Goal: Information Seeking & Learning: Learn about a topic

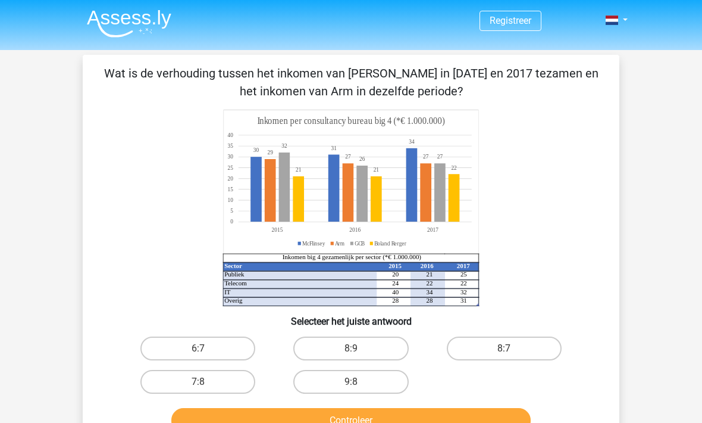
scroll to position [66, 0]
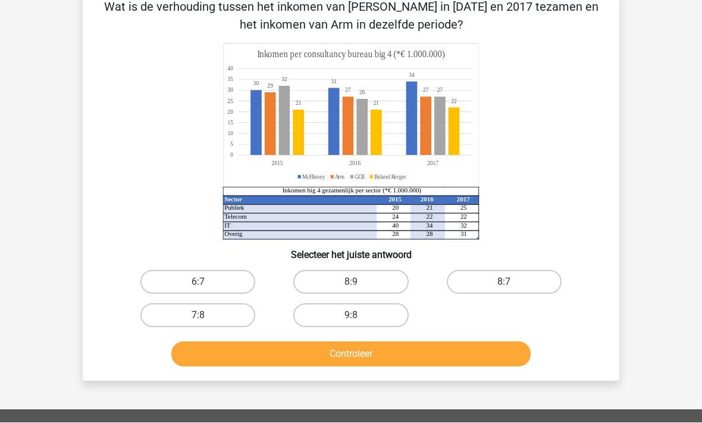
click at [490, 286] on label "8:7" at bounding box center [504, 282] width 115 height 24
click at [504, 286] on input "8:7" at bounding box center [508, 286] width 8 height 8
radio input "true"
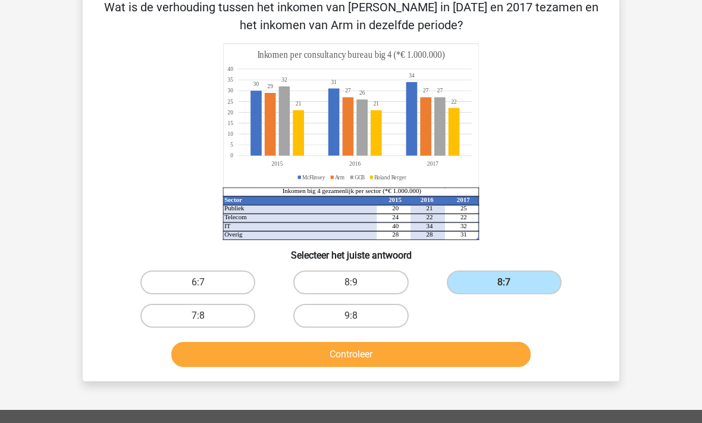
click at [288, 356] on button "Controleer" at bounding box center [351, 354] width 360 height 25
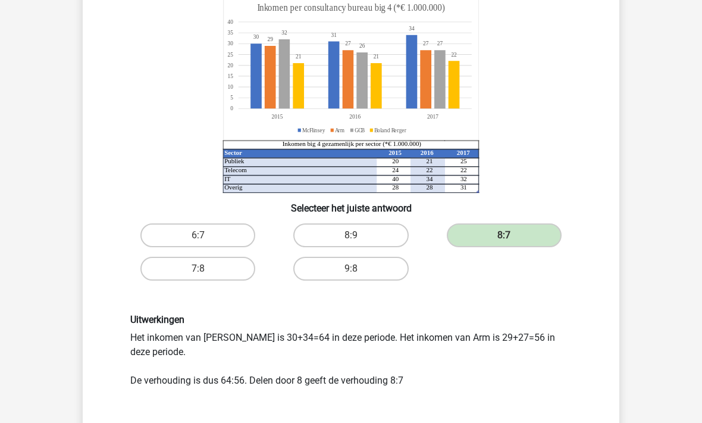
scroll to position [115, 0]
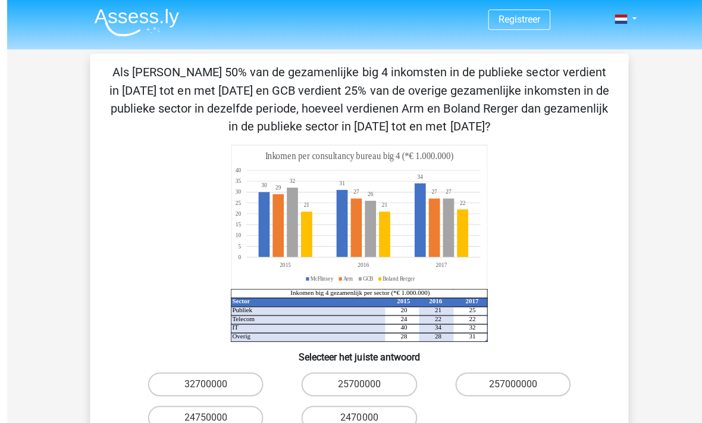
scroll to position [0, 0]
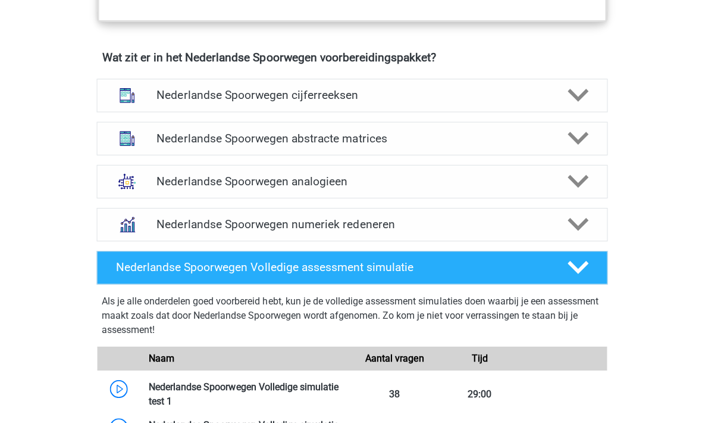
scroll to position [889, 0]
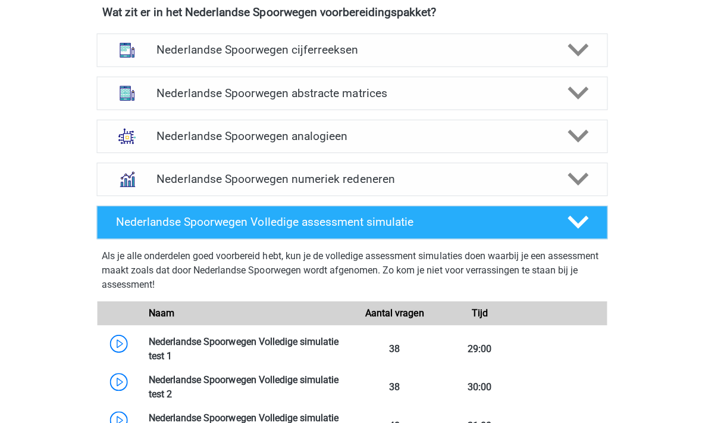
click at [126, 172] on img at bounding box center [126, 178] width 31 height 31
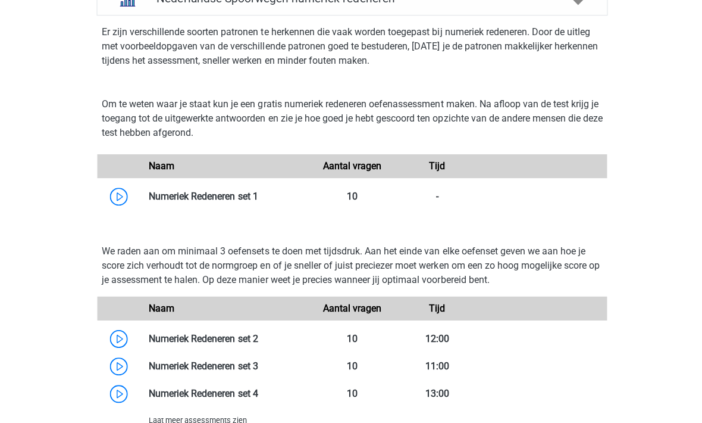
scroll to position [1068, 0]
click at [257, 193] on link at bounding box center [257, 195] width 0 height 11
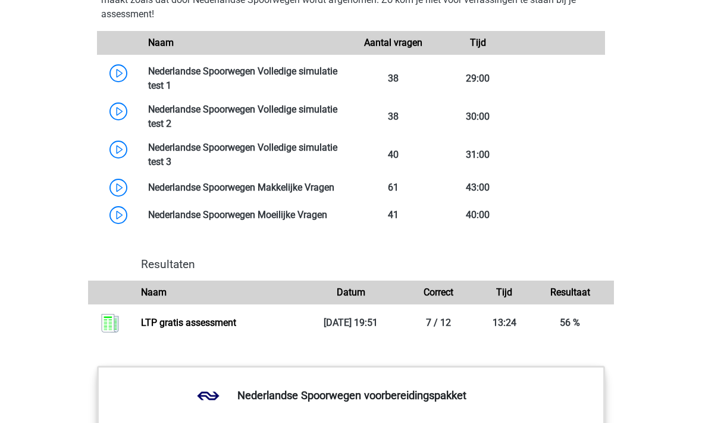
scroll to position [1662, 0]
click at [171, 82] on link at bounding box center [171, 85] width 0 height 11
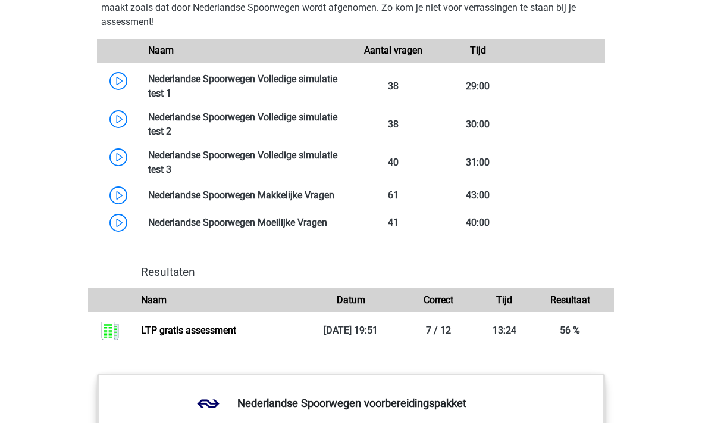
scroll to position [1646, 0]
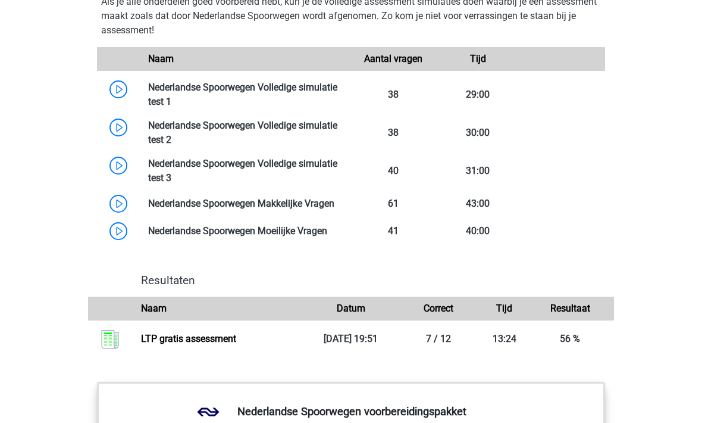
click at [171, 172] on link at bounding box center [171, 177] width 0 height 11
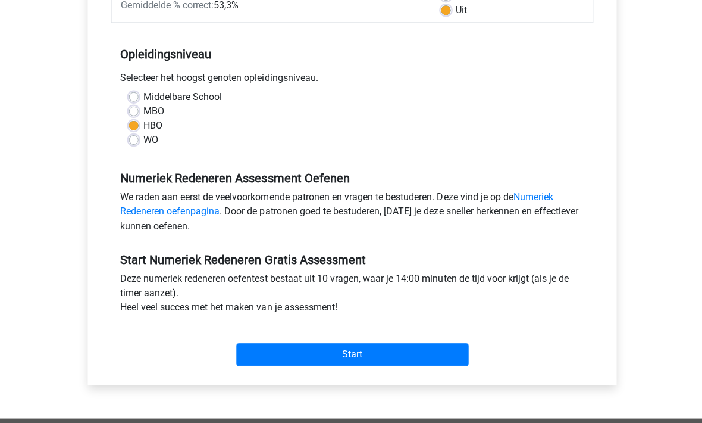
scroll to position [205, 0]
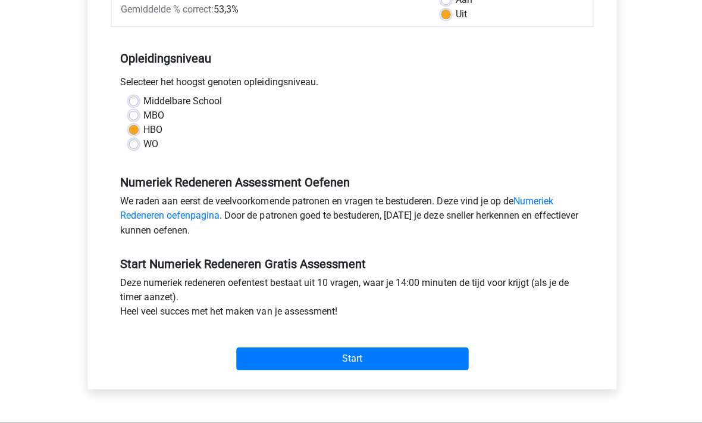
click at [289, 358] on input "Start" at bounding box center [352, 357] width 232 height 23
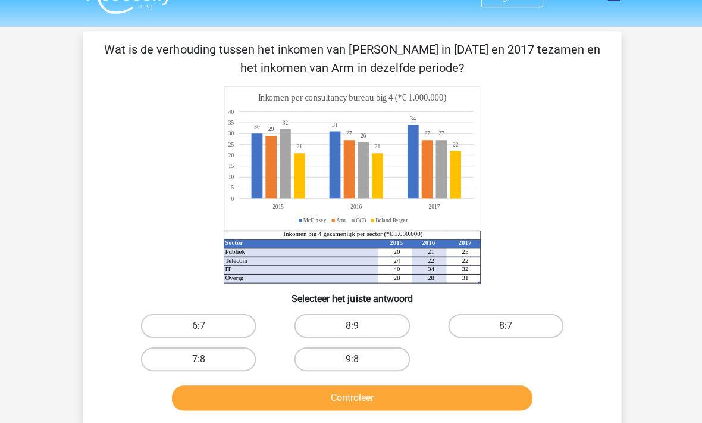
scroll to position [22, 0]
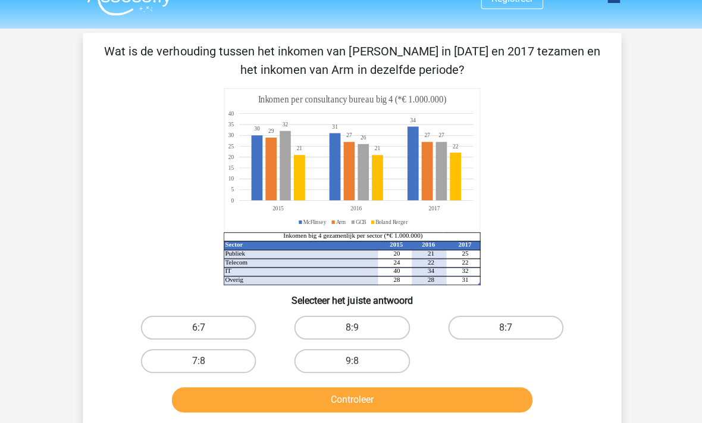
click at [501, 324] on label "8:7" at bounding box center [504, 326] width 115 height 24
click at [504, 326] on input "8:7" at bounding box center [508, 330] width 8 height 8
radio input "true"
click at [338, 402] on button "Controleer" at bounding box center [351, 398] width 360 height 25
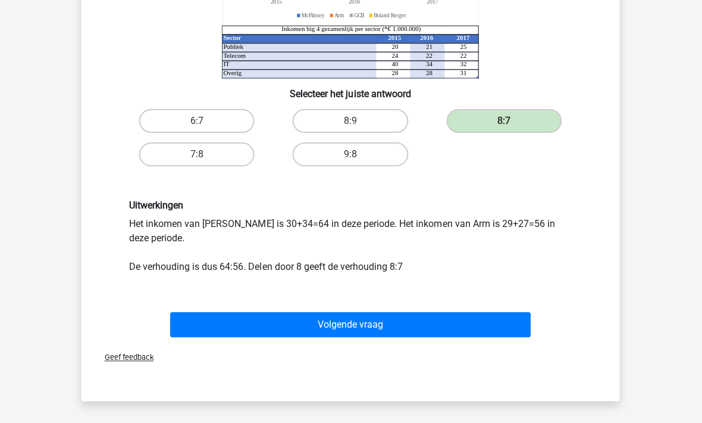
click at [244, 323] on button "Volgende vraag" at bounding box center [351, 323] width 360 height 25
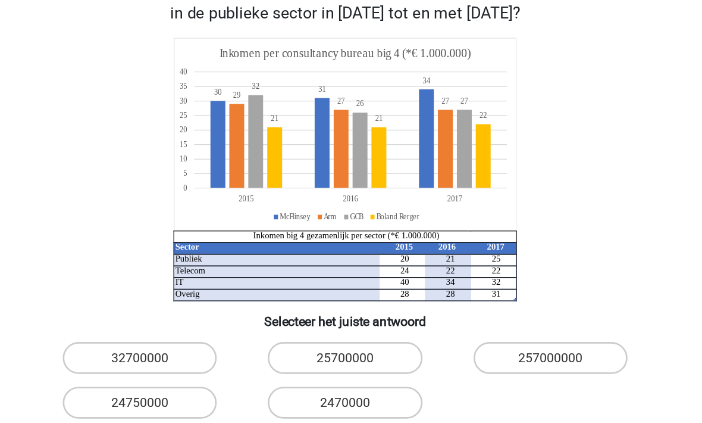
scroll to position [43, 0]
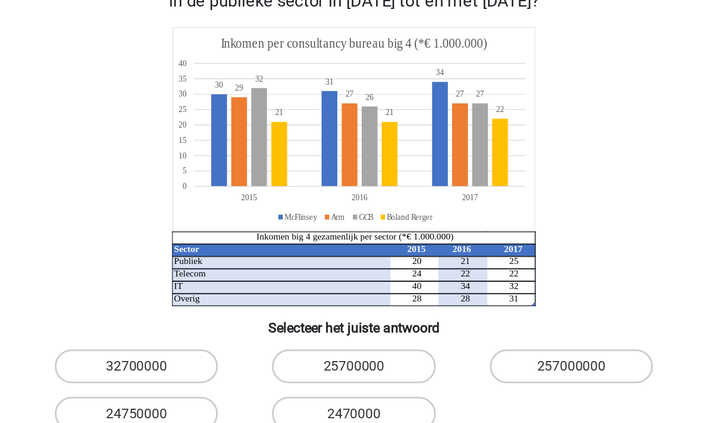
click at [111, 121] on icon "Sector 2015 2016 2017 Publiek 20 21 25 Telecom 24 22 22 IT 40 34 32 Overig 28 2…" at bounding box center [351, 200] width 480 height 196
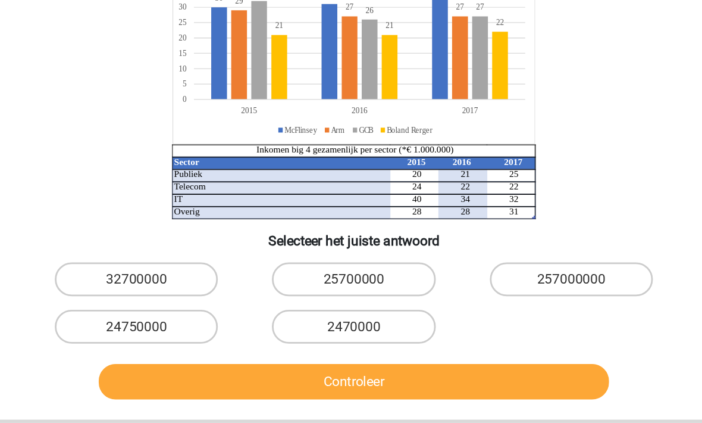
scroll to position [90, 0]
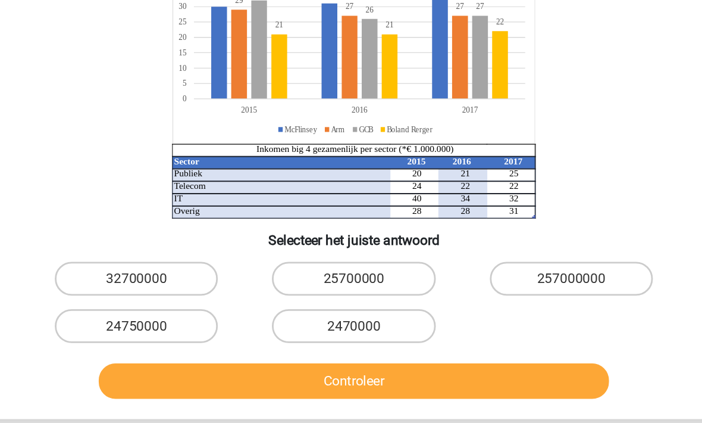
click at [140, 315] on label "24750000" at bounding box center [197, 327] width 115 height 24
click at [198, 327] on input "24750000" at bounding box center [202, 331] width 8 height 8
radio input "true"
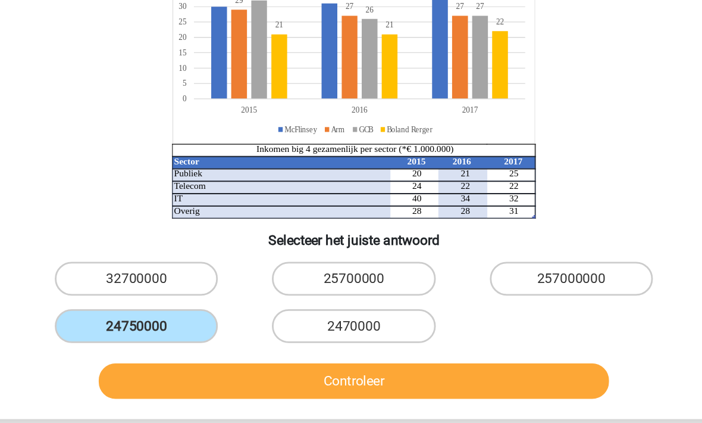
click at [171, 353] on button "Controleer" at bounding box center [351, 365] width 360 height 25
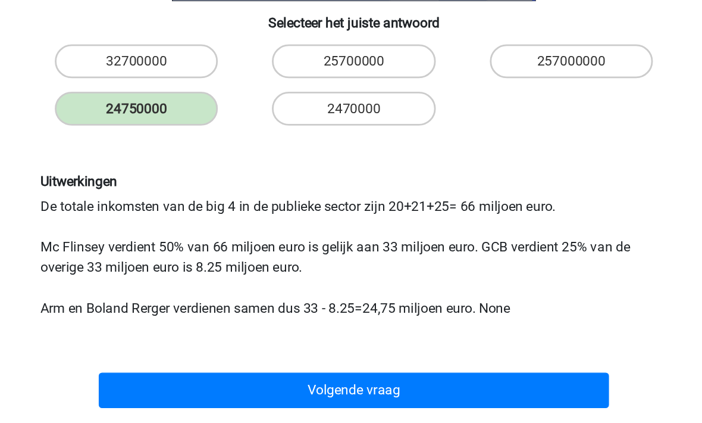
scroll to position [280, 0]
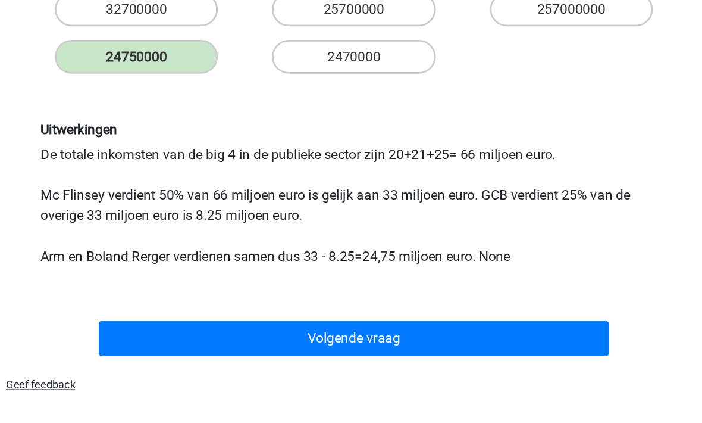
click at [171, 323] on button "Volgende vraag" at bounding box center [351, 335] width 360 height 25
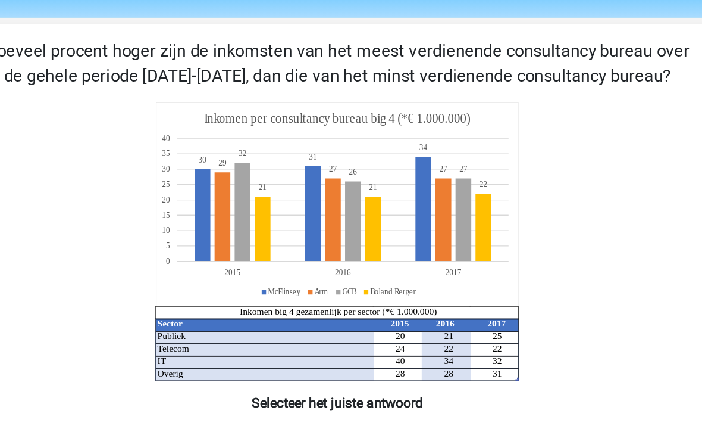
scroll to position [37, 0]
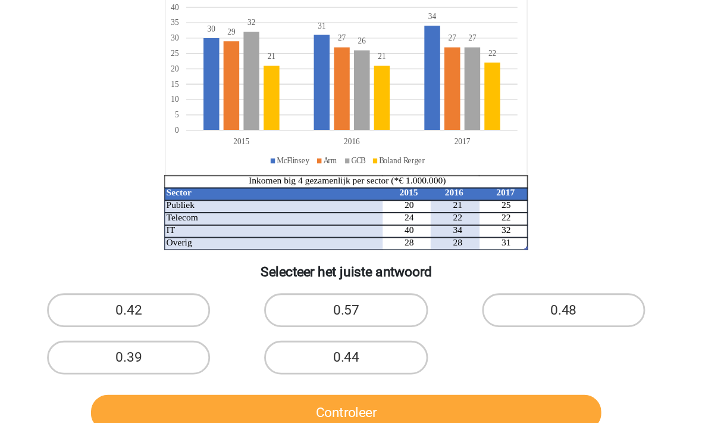
click at [293, 299] on label "0.57" at bounding box center [350, 311] width 115 height 24
click at [351, 311] on input "0.57" at bounding box center [355, 315] width 8 height 8
radio input "true"
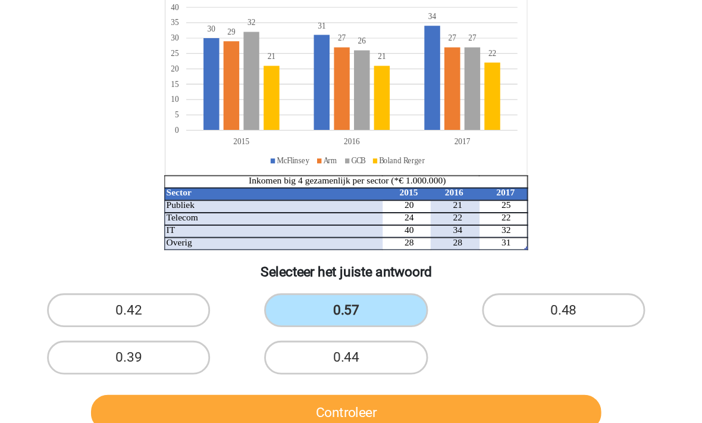
click at [210, 370] on button "Controleer" at bounding box center [351, 382] width 360 height 25
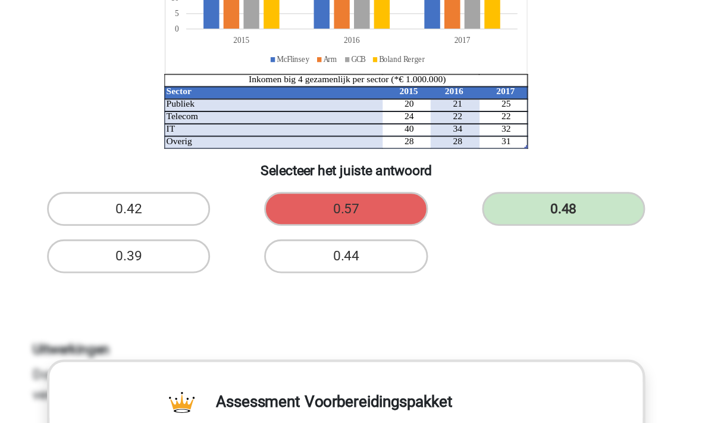
scroll to position [104, 0]
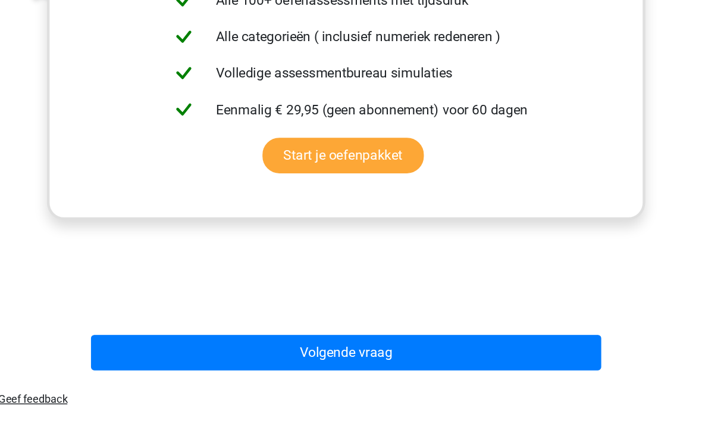
click at [171, 333] on button "Volgende vraag" at bounding box center [351, 345] width 360 height 25
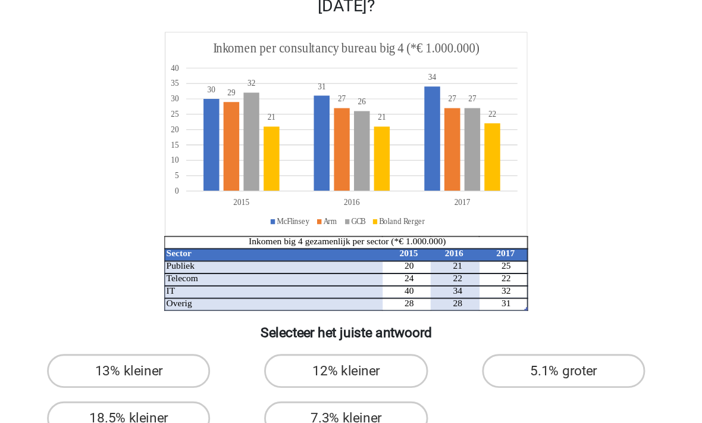
scroll to position [54, 0]
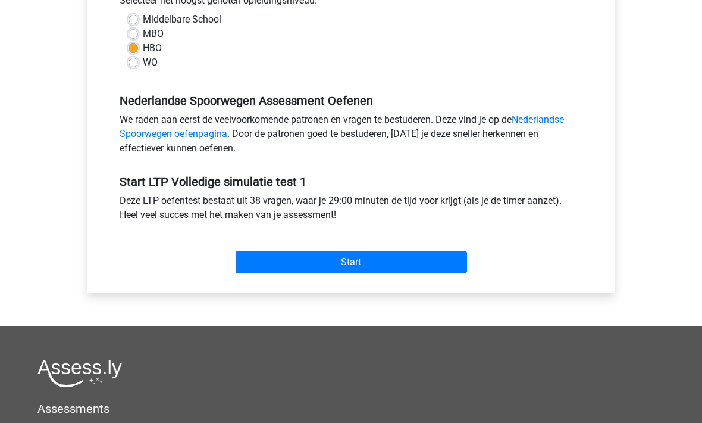
scroll to position [311, 0]
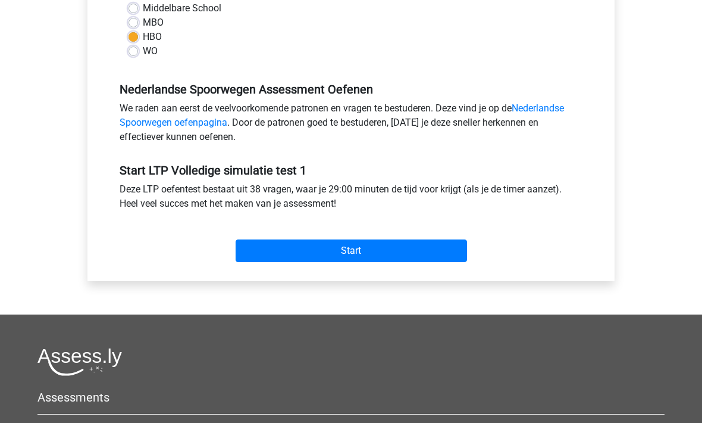
click at [289, 248] on input "Start" at bounding box center [352, 250] width 232 height 23
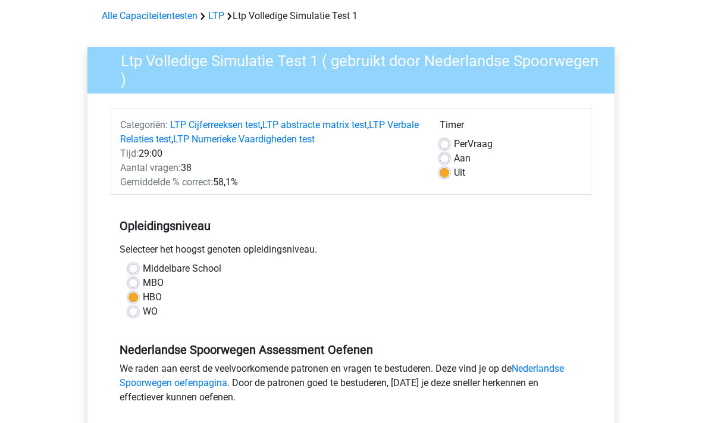
scroll to position [0, 0]
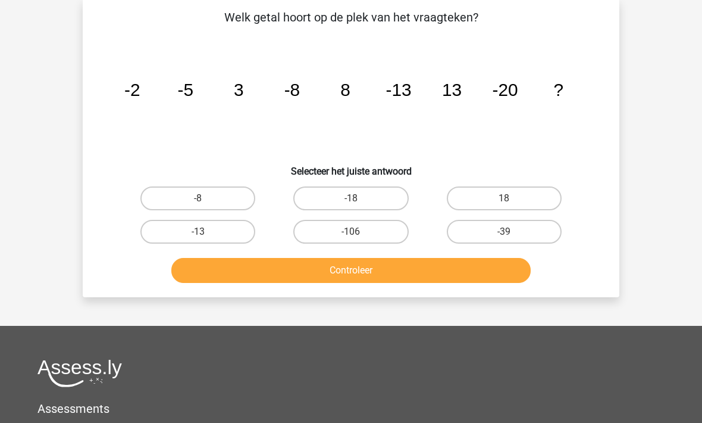
scroll to position [55, 0]
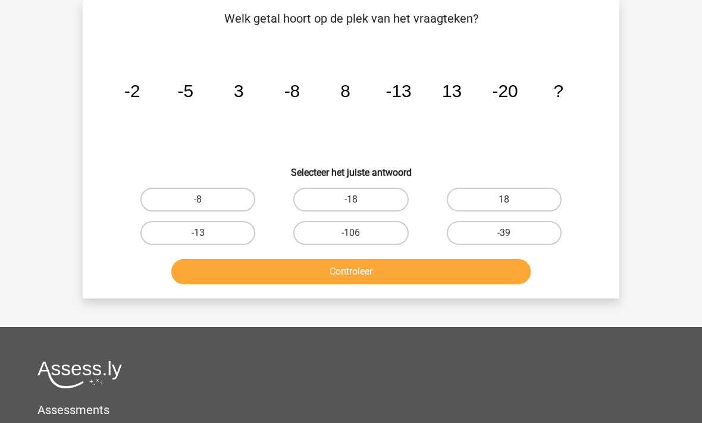
click at [487, 203] on label "18" at bounding box center [504, 199] width 115 height 24
click at [504, 203] on input "18" at bounding box center [508, 203] width 8 height 8
radio input "true"
click at [311, 282] on button "Controleer" at bounding box center [351, 271] width 360 height 25
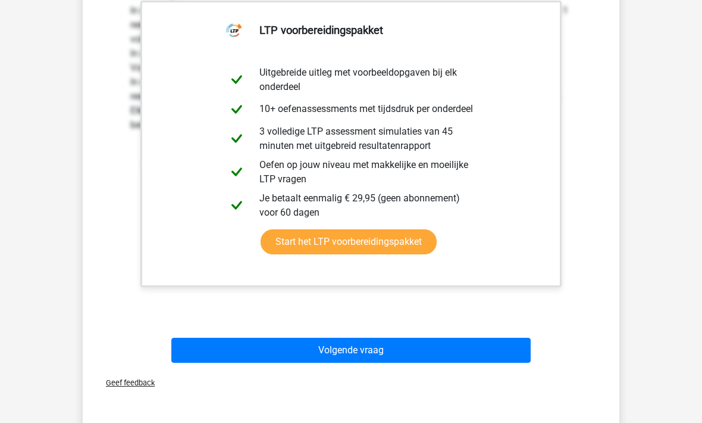
click at [209, 361] on button "Volgende vraag" at bounding box center [351, 349] width 360 height 25
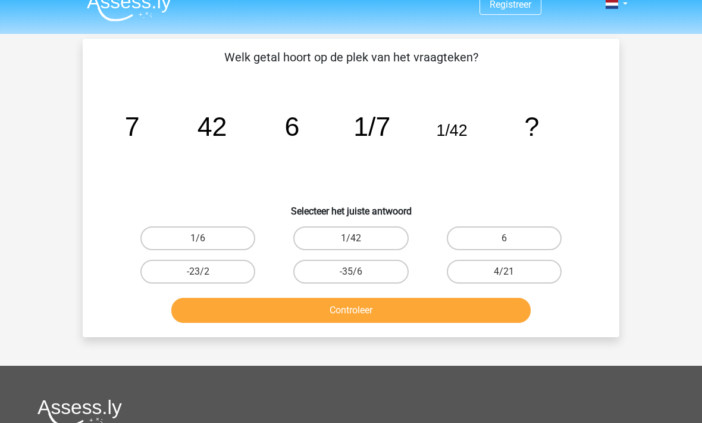
scroll to position [15, 0]
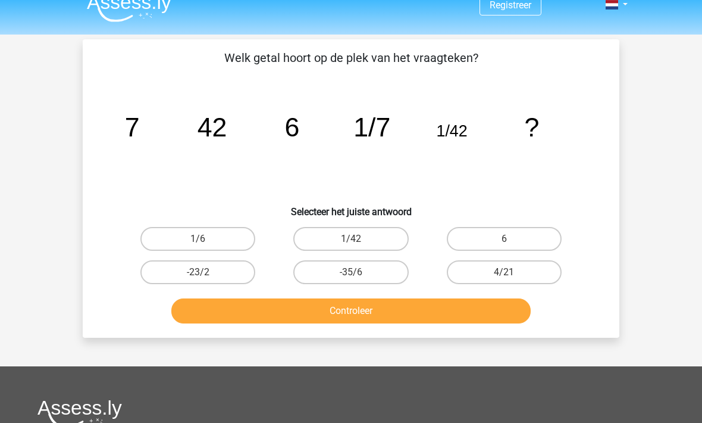
click at [180, 243] on label "1/6" at bounding box center [197, 239] width 115 height 24
click at [198, 243] on input "1/6" at bounding box center [202, 243] width 8 height 8
radio input "true"
click at [258, 315] on button "Controleer" at bounding box center [351, 310] width 360 height 25
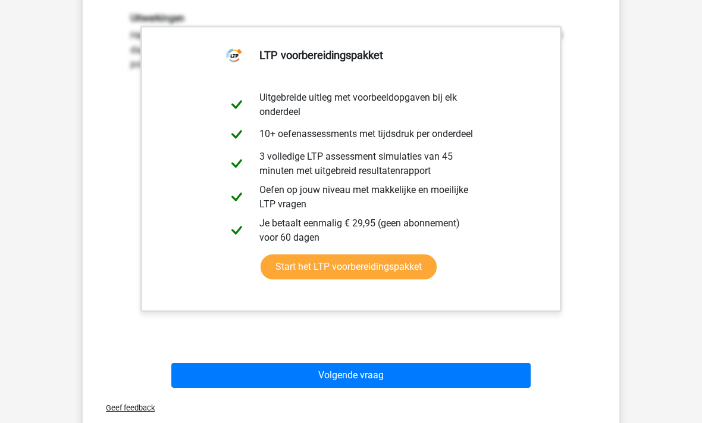
click at [233, 373] on button "Volgende vraag" at bounding box center [351, 375] width 360 height 25
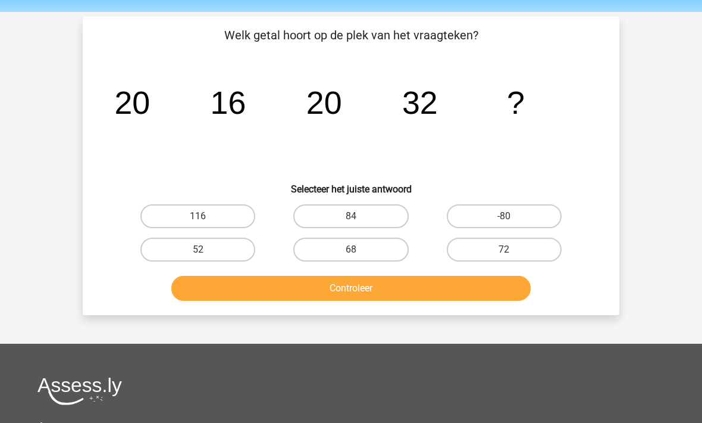
click at [182, 255] on label "52" at bounding box center [197, 250] width 115 height 24
click at [198, 255] on input "52" at bounding box center [202, 254] width 8 height 8
radio input "true"
click at [245, 296] on button "Controleer" at bounding box center [351, 288] width 360 height 25
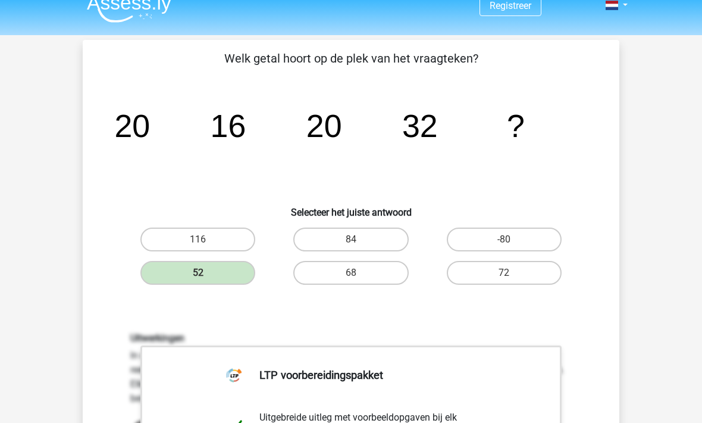
scroll to position [0, 0]
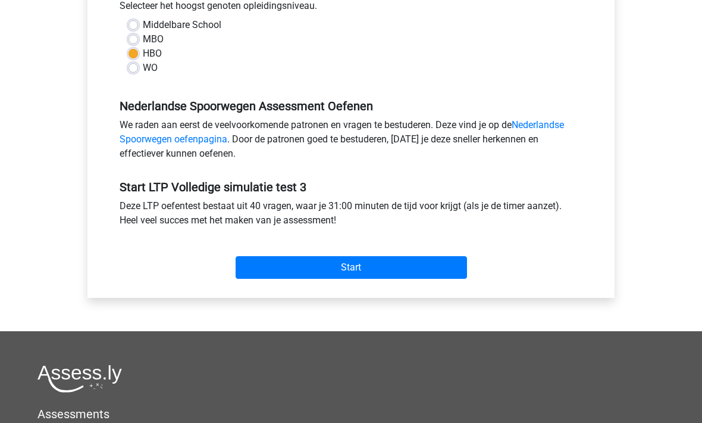
scroll to position [293, 0]
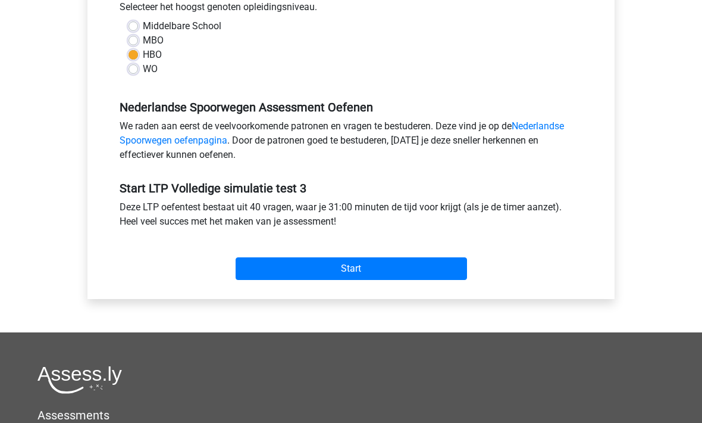
click at [293, 259] on input "Start" at bounding box center [352, 268] width 232 height 23
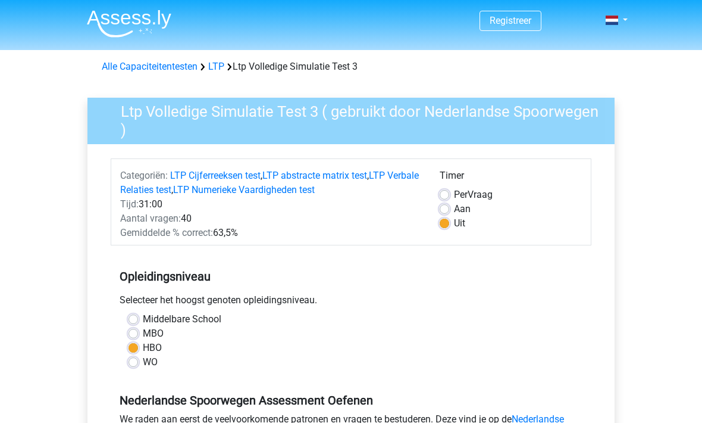
scroll to position [331, 0]
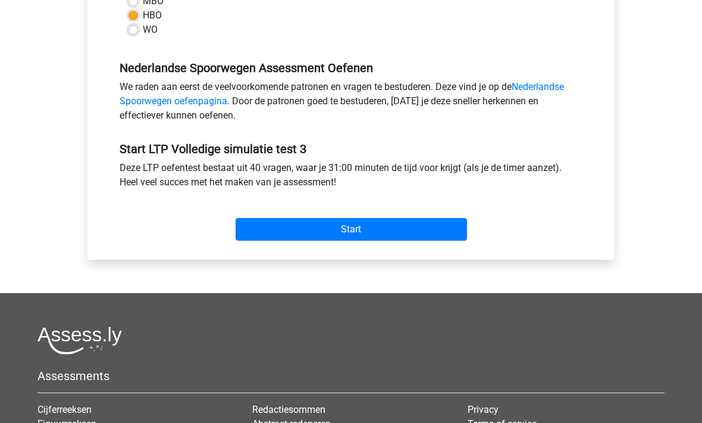
click at [276, 218] on input "Start" at bounding box center [352, 229] width 232 height 23
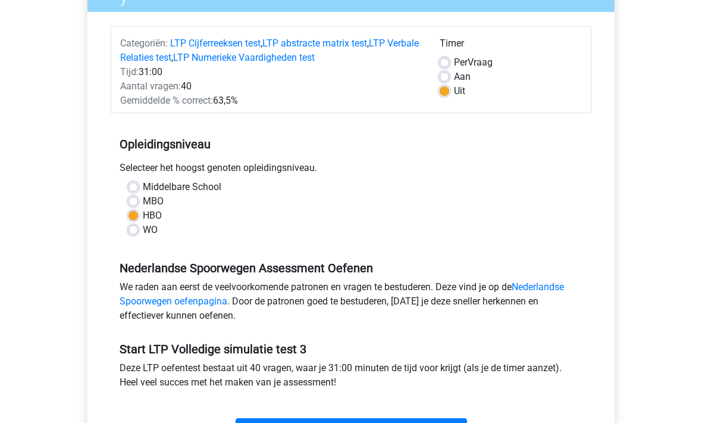
scroll to position [132, 0]
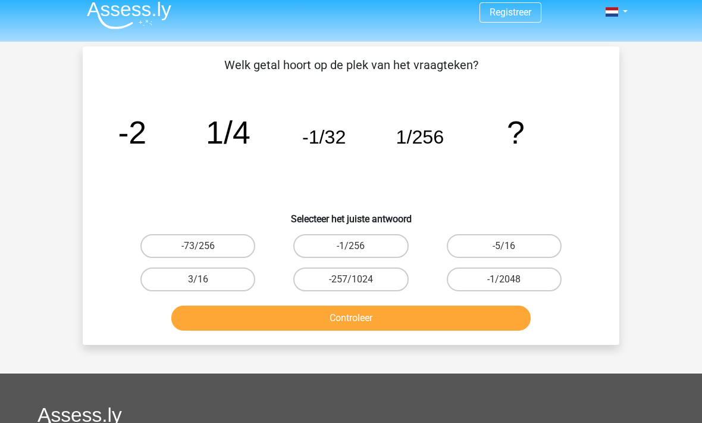
scroll to position [8, 0]
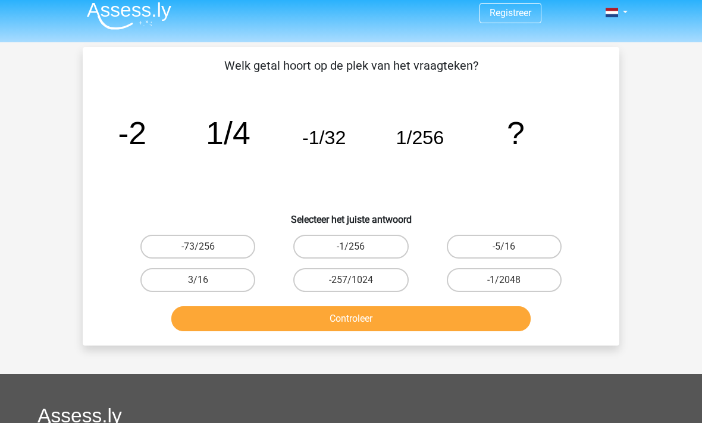
click at [164, 249] on label "-73/256" at bounding box center [197, 246] width 115 height 24
click at [198, 249] on input "-73/256" at bounding box center [202, 250] width 8 height 8
radio input "true"
click at [275, 321] on button "Controleer" at bounding box center [351, 318] width 360 height 25
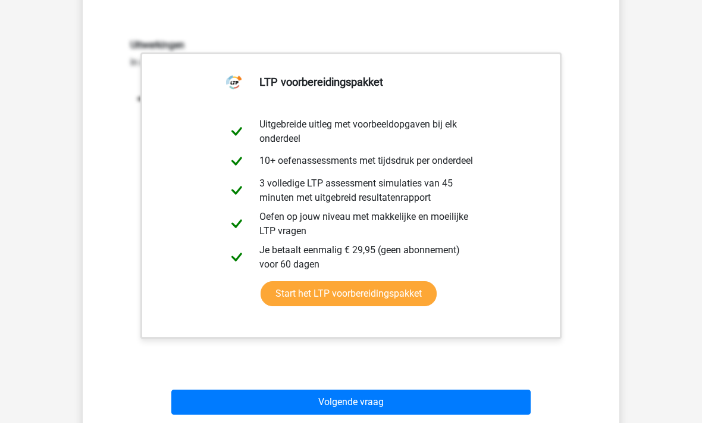
click at [227, 414] on button "Volgende vraag" at bounding box center [351, 402] width 360 height 25
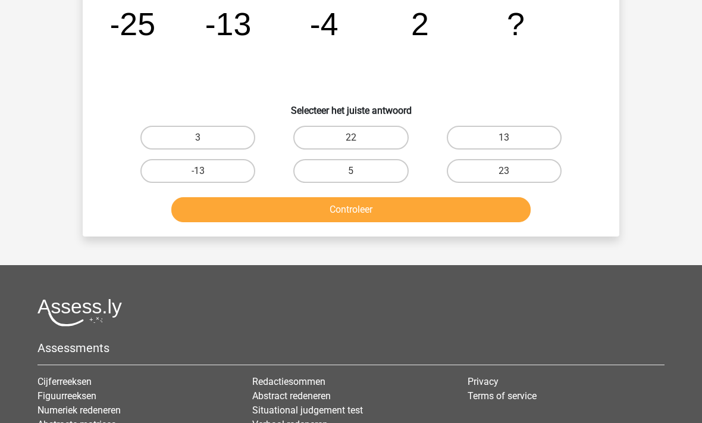
scroll to position [55, 0]
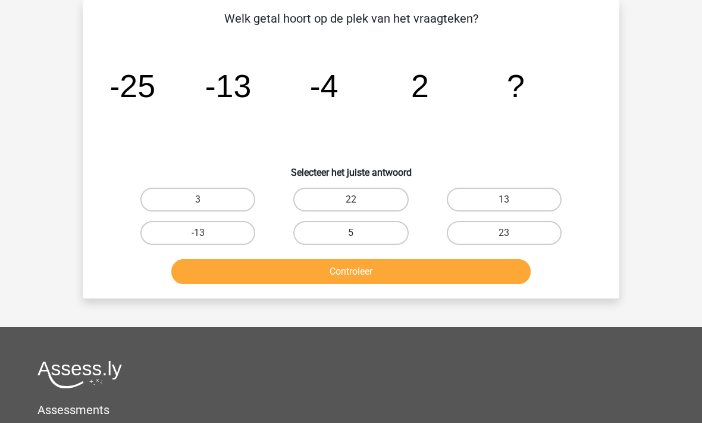
click at [303, 218] on div "5" at bounding box center [350, 232] width 153 height 33
click at [315, 235] on label "5" at bounding box center [350, 233] width 115 height 24
click at [351, 235] on input "5" at bounding box center [355, 237] width 8 height 8
radio input "true"
click at [290, 274] on button "Controleer" at bounding box center [351, 271] width 360 height 25
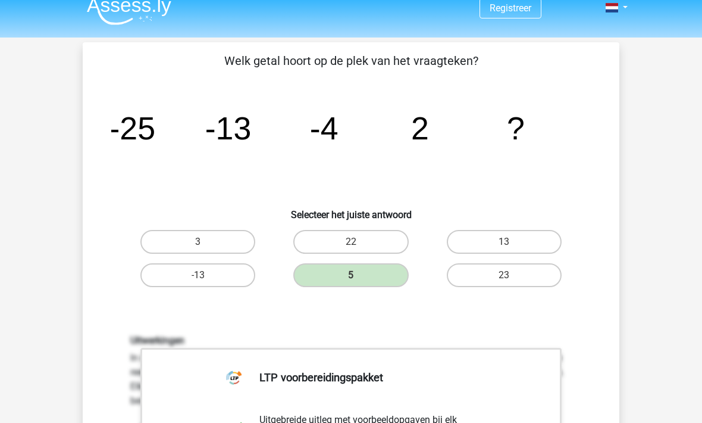
scroll to position [2, 0]
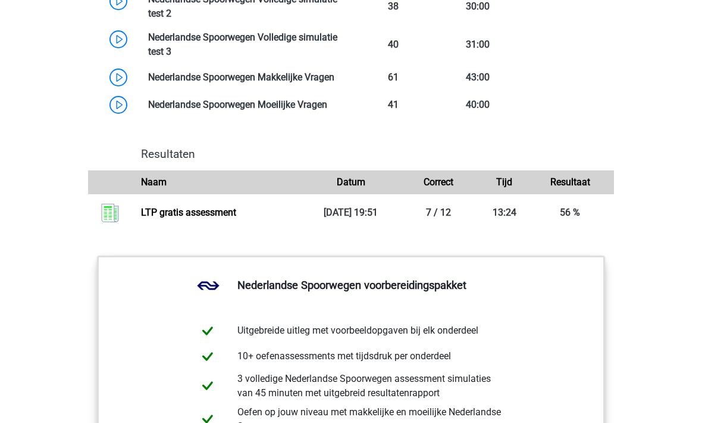
scroll to position [1147, 0]
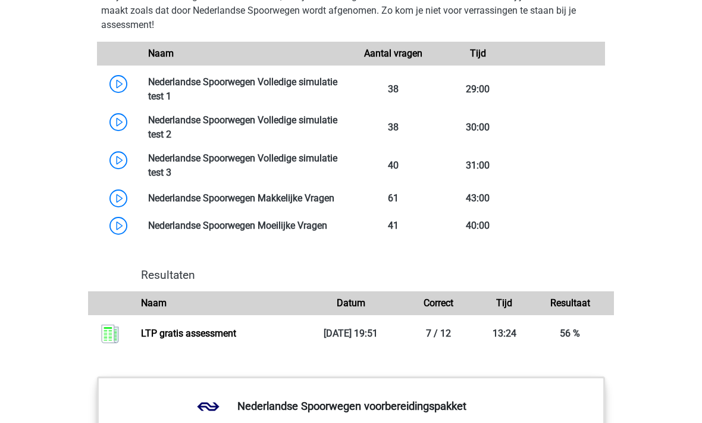
click at [171, 95] on link at bounding box center [171, 95] width 0 height 11
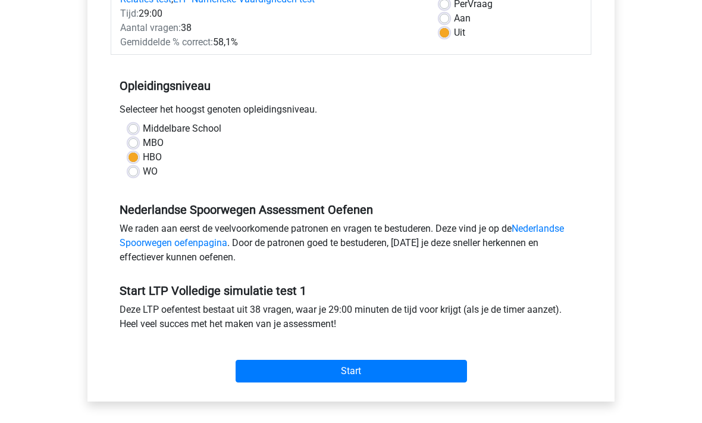
scroll to position [203, 0]
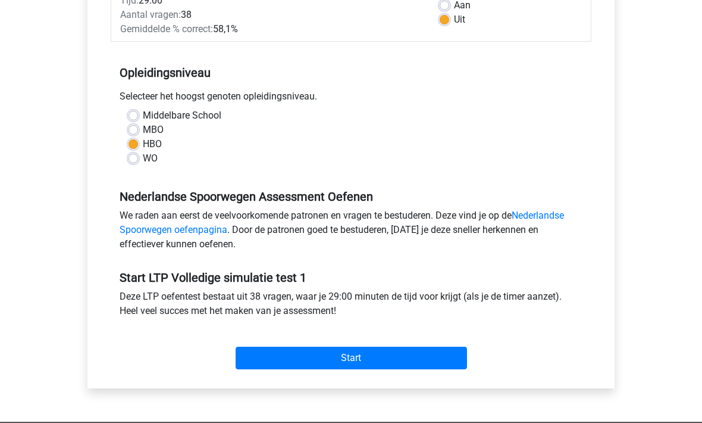
click at [265, 356] on input "Start" at bounding box center [352, 358] width 232 height 23
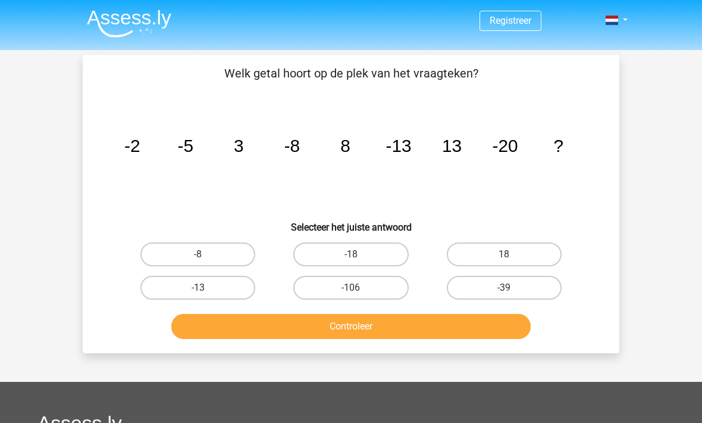
click at [472, 257] on label "18" at bounding box center [504, 254] width 115 height 24
click at [504, 257] on input "18" at bounding box center [508, 258] width 8 height 8
radio input "true"
click at [298, 327] on button "Controleer" at bounding box center [351, 326] width 360 height 25
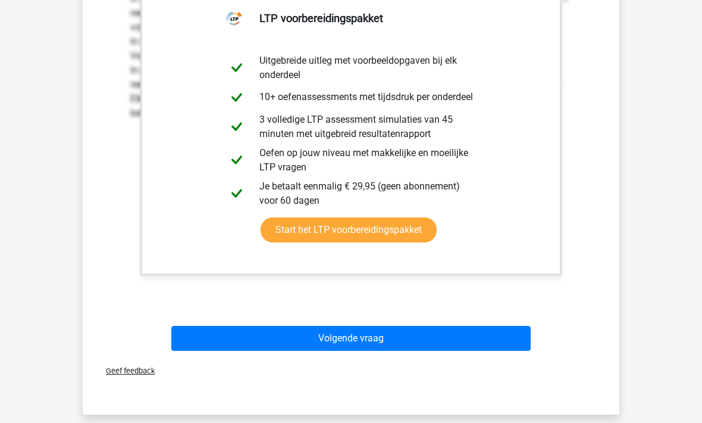
click at [235, 343] on button "Volgende vraag" at bounding box center [351, 338] width 360 height 25
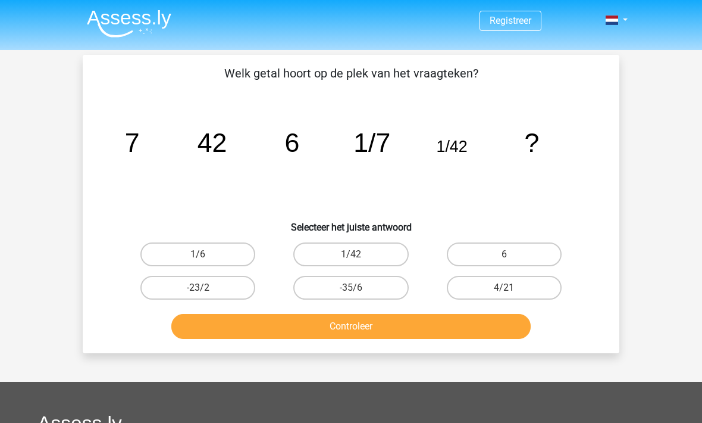
click at [168, 252] on label "1/6" at bounding box center [197, 254] width 115 height 24
click at [198, 254] on input "1/6" at bounding box center [202, 258] width 8 height 8
radio input "true"
click at [267, 333] on button "Controleer" at bounding box center [351, 326] width 360 height 25
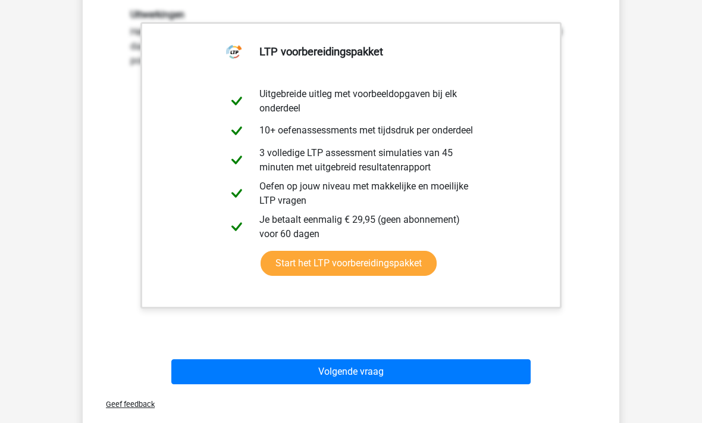
click at [233, 372] on button "Volgende vraag" at bounding box center [351, 371] width 360 height 25
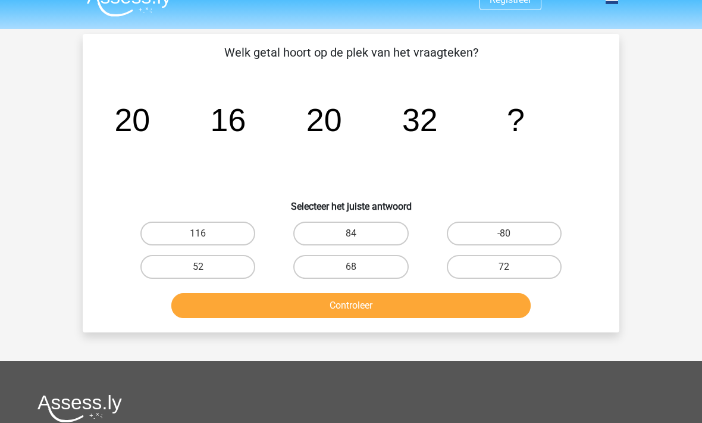
scroll to position [21, 0]
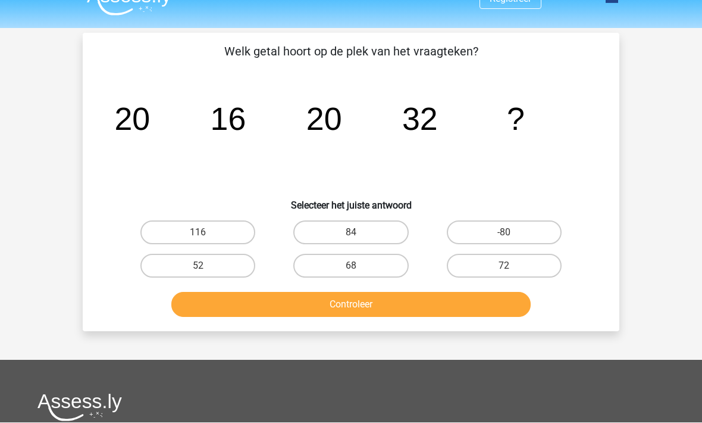
click at [184, 264] on label "52" at bounding box center [197, 266] width 115 height 24
click at [198, 266] on input "52" at bounding box center [202, 270] width 8 height 8
radio input "true"
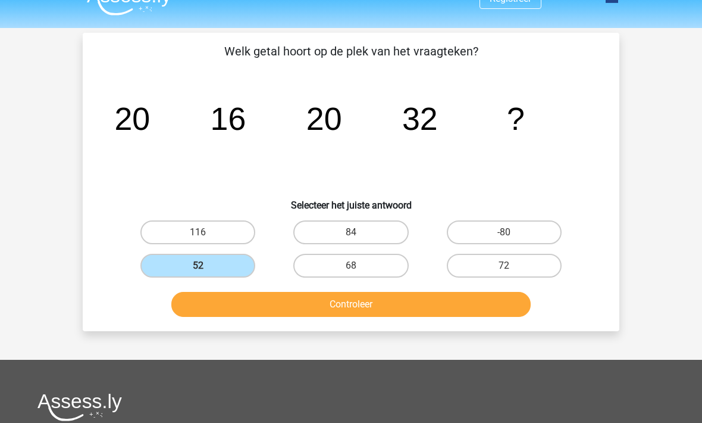
click at [245, 299] on button "Controleer" at bounding box center [351, 304] width 360 height 25
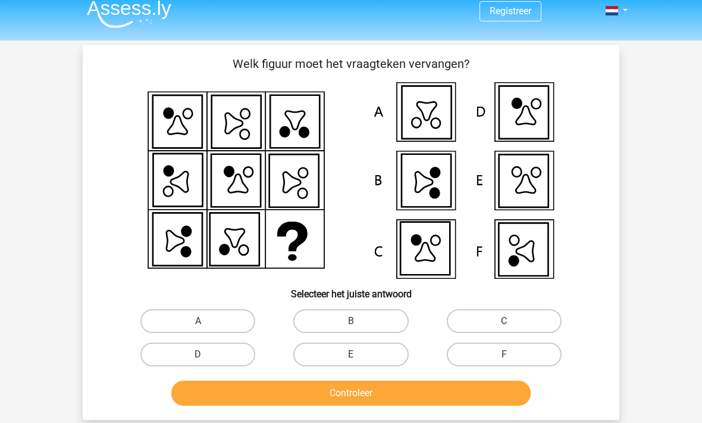
scroll to position [10, 0]
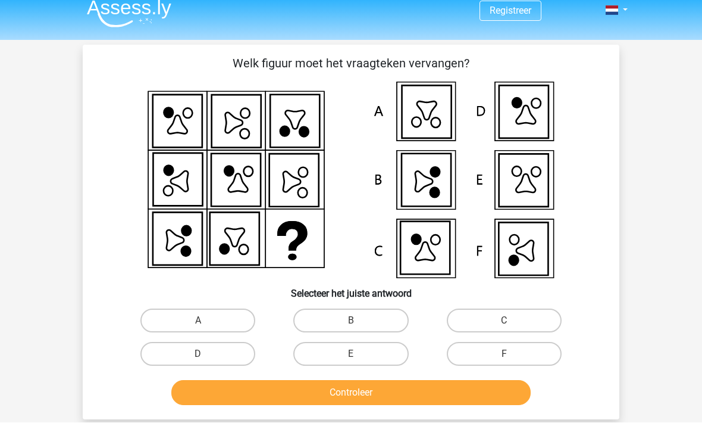
click at [500, 361] on label "F" at bounding box center [504, 354] width 115 height 24
click at [504, 361] on input "F" at bounding box center [508, 358] width 8 height 8
radio input "true"
click at [320, 404] on button "Controleer" at bounding box center [351, 392] width 360 height 25
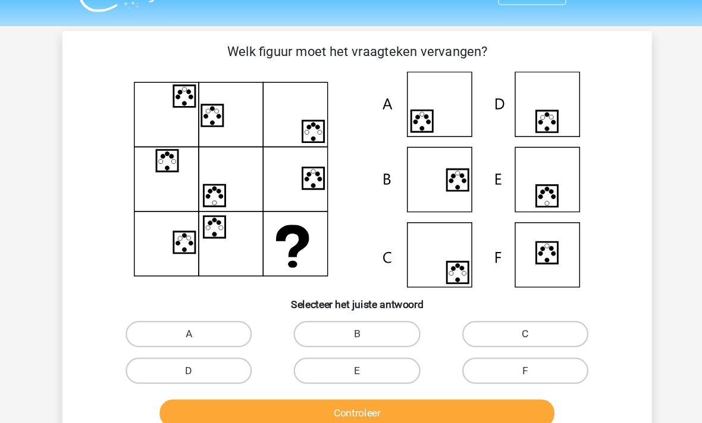
scroll to position [26, 0]
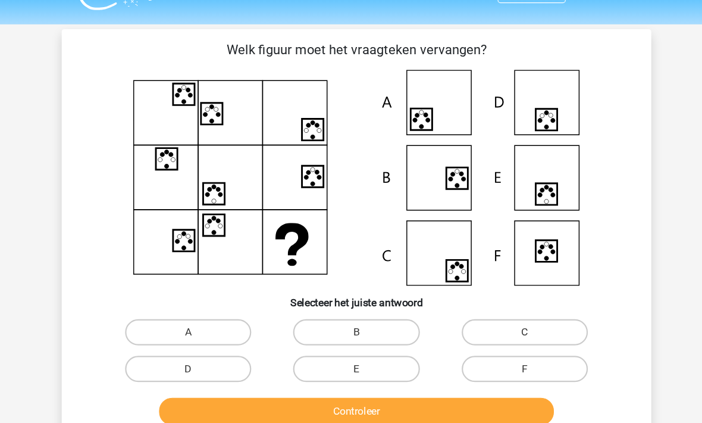
click at [306, 339] on label "E" at bounding box center [350, 338] width 115 height 24
click at [351, 339] on input "E" at bounding box center [355, 341] width 8 height 8
radio input "true"
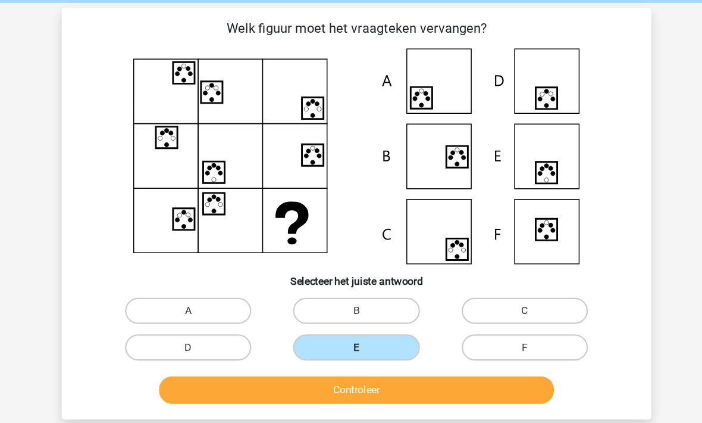
click at [270, 352] on button "Controleer" at bounding box center [351, 357] width 360 height 25
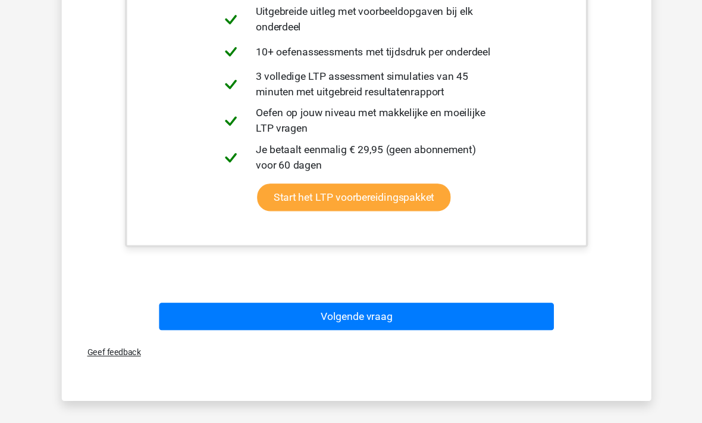
click at [207, 289] on button "Volgende vraag" at bounding box center [351, 290] width 360 height 25
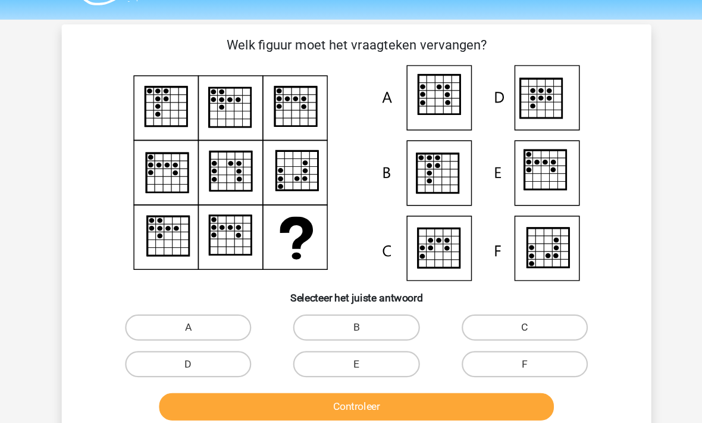
scroll to position [32, 0]
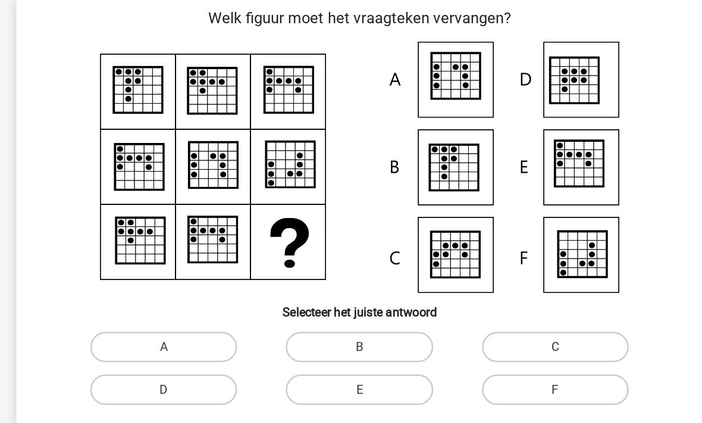
click at [523, 232] on icon at bounding box center [525, 234] width 5 height 4
click at [447, 320] on label "F" at bounding box center [504, 332] width 115 height 24
click at [504, 332] on input "F" at bounding box center [508, 336] width 8 height 8
radio input "true"
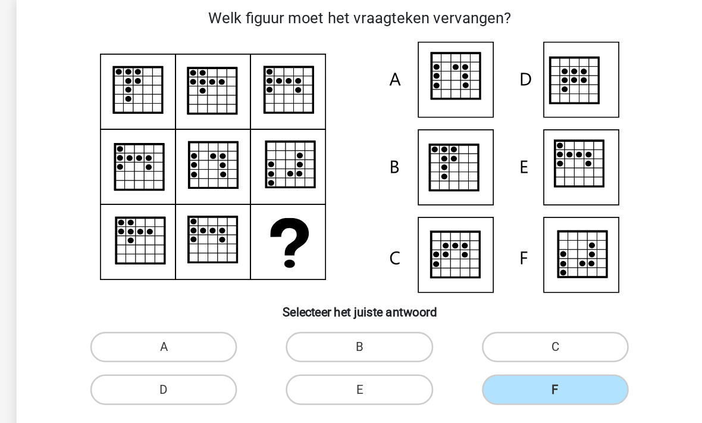
click at [258, 358] on button "Controleer" at bounding box center [351, 370] width 360 height 25
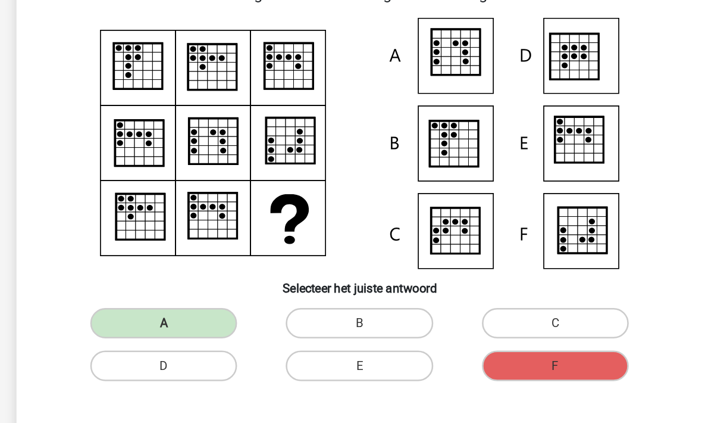
scroll to position [56, 0]
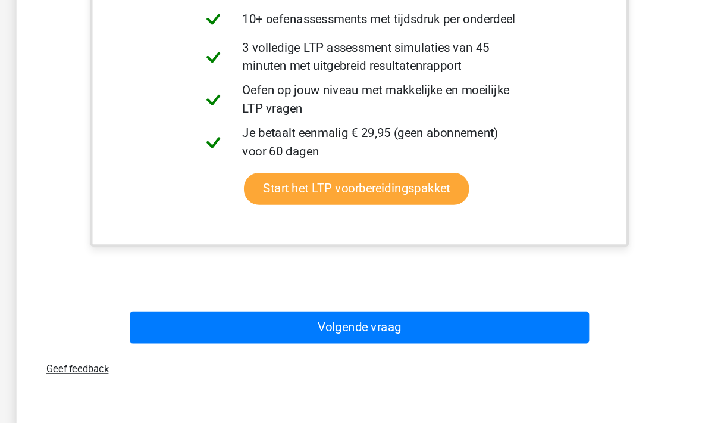
click at [194, 305] on button "Volgende vraag" at bounding box center [351, 317] width 360 height 25
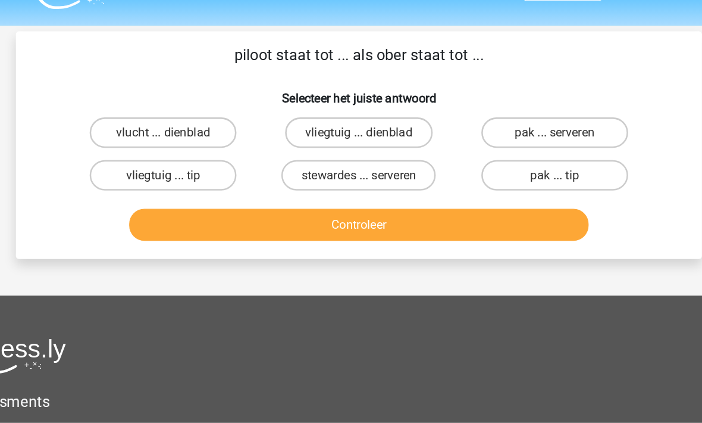
scroll to position [2, 0]
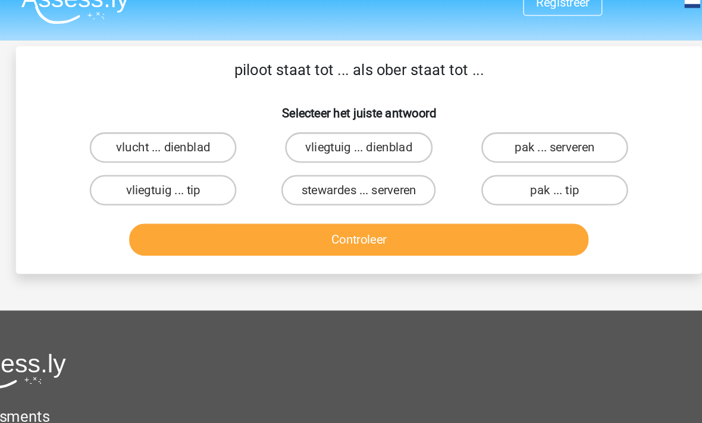
click at [447, 120] on label "pak ... serveren" at bounding box center [504, 132] width 115 height 24
click at [504, 132] on input "pak ... serveren" at bounding box center [508, 136] width 8 height 8
radio input "true"
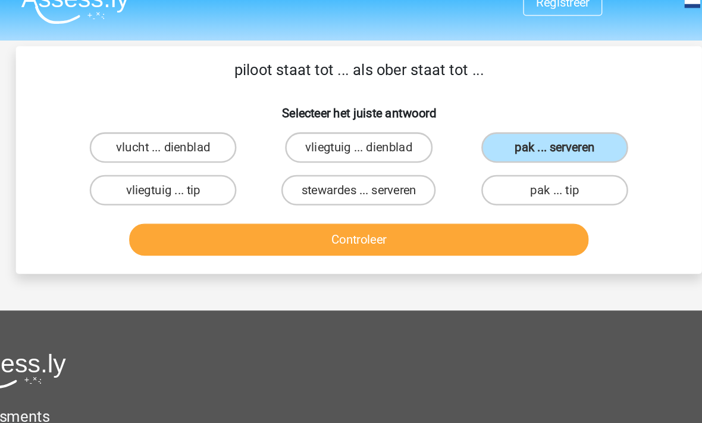
click at [264, 193] on button "Controleer" at bounding box center [351, 204] width 360 height 25
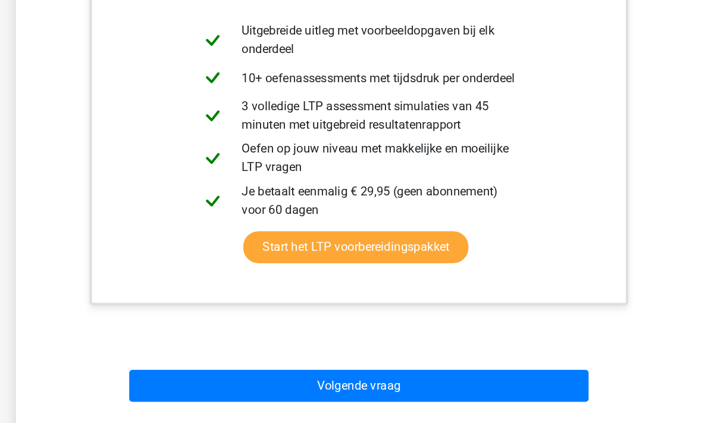
click at [171, 351] on button "Volgende vraag" at bounding box center [351, 363] width 360 height 25
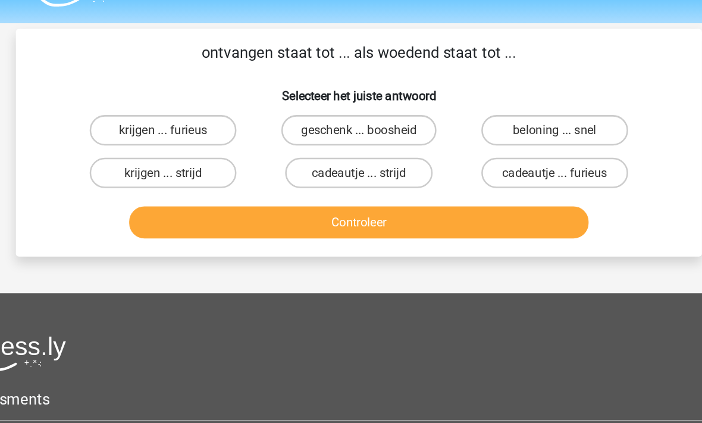
scroll to position [2, 0]
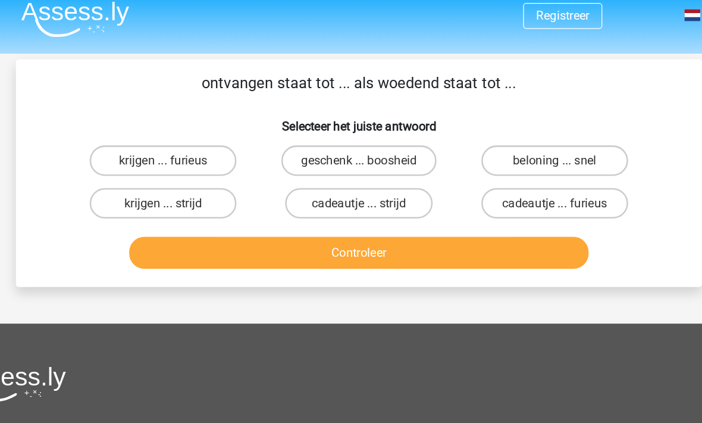
click at [140, 130] on label "krijgen ... furieus" at bounding box center [197, 132] width 115 height 24
click at [198, 132] on input "krijgen ... furieus" at bounding box center [202, 136] width 8 height 8
radio input "true"
click at [234, 197] on button "Controleer" at bounding box center [351, 203] width 360 height 25
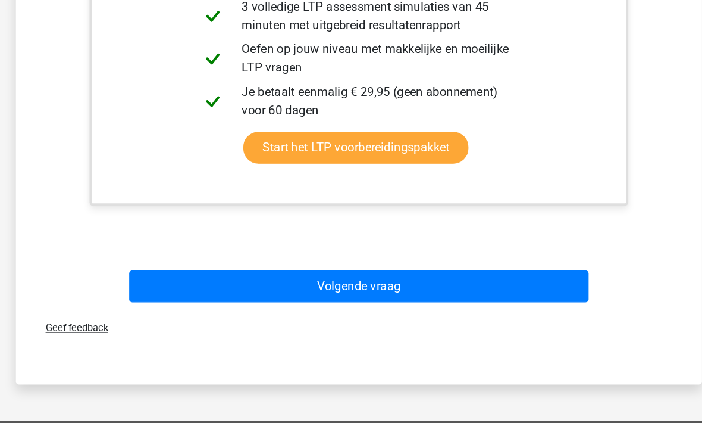
click at [198, 273] on button "Volgende vraag" at bounding box center [351, 285] width 360 height 25
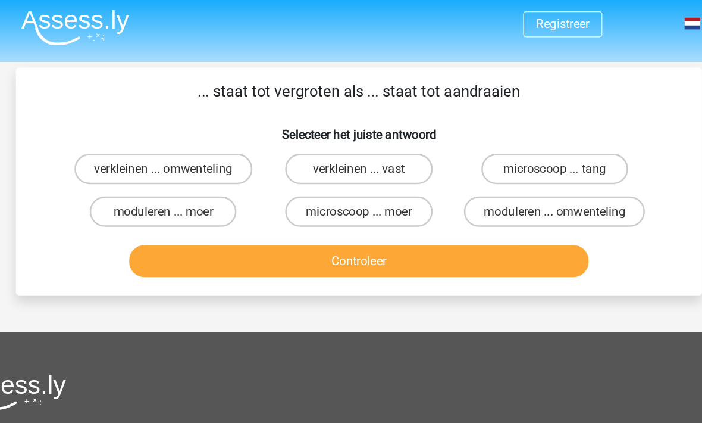
scroll to position [1, 0]
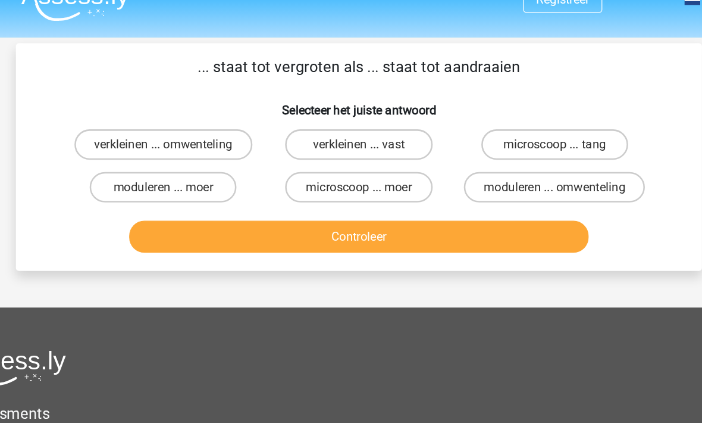
click at [293, 155] on label "microscoop ... moer" at bounding box center [350, 167] width 115 height 24
click at [351, 167] on input "microscoop ... moer" at bounding box center [355, 171] width 8 height 8
radio input "true"
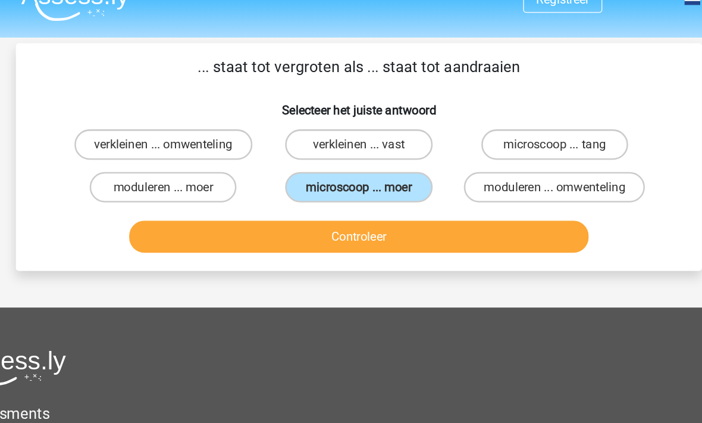
click at [447, 121] on label "microscoop ... tang" at bounding box center [504, 133] width 115 height 24
click at [504, 133] on input "microscoop ... tang" at bounding box center [508, 137] width 8 height 8
radio input "true"
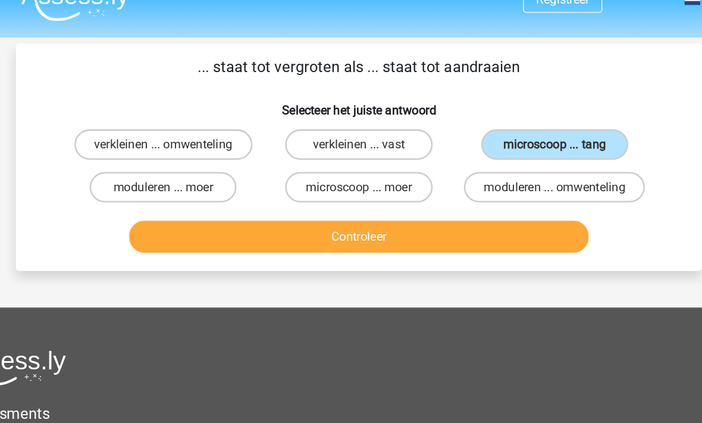
click at [282, 193] on button "Controleer" at bounding box center [351, 205] width 360 height 25
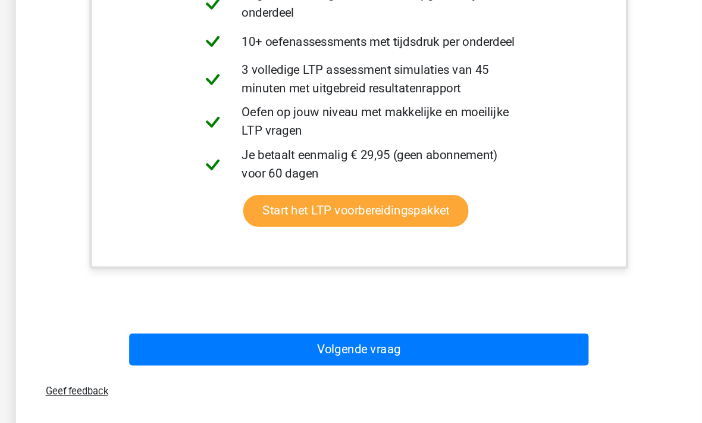
click at [178, 322] on button "Volgende vraag" at bounding box center [351, 334] width 360 height 25
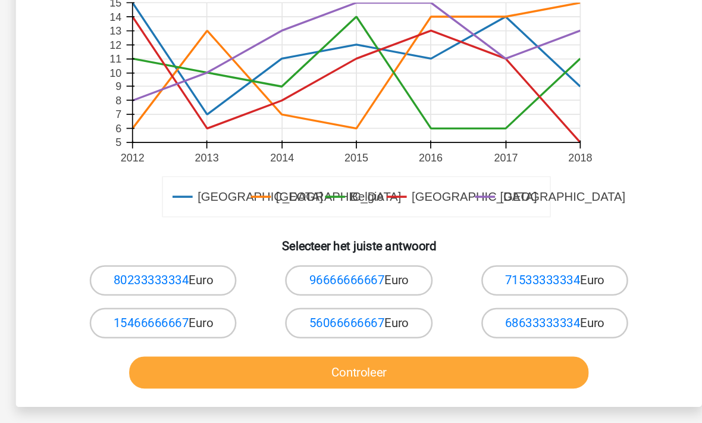
scroll to position [320, 0]
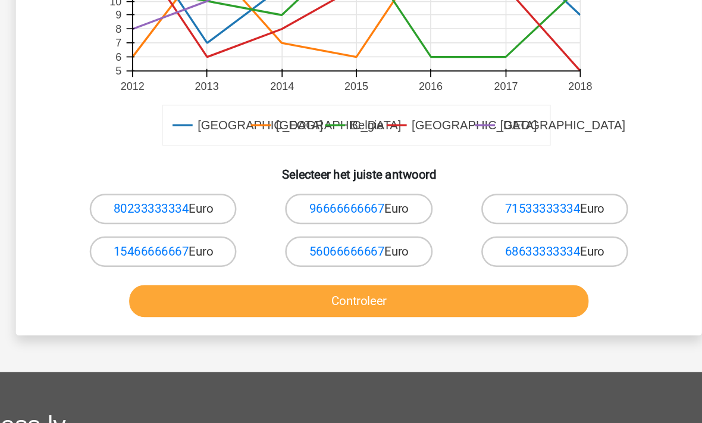
click at [171, 284] on button "Controleer" at bounding box center [351, 296] width 360 height 25
click at [159, 219] on link "80233333334" at bounding box center [188, 224] width 59 height 11
click at [255, 284] on button "Controleer" at bounding box center [351, 296] width 360 height 25
click at [312, 219] on link "96666666667" at bounding box center [341, 224] width 59 height 11
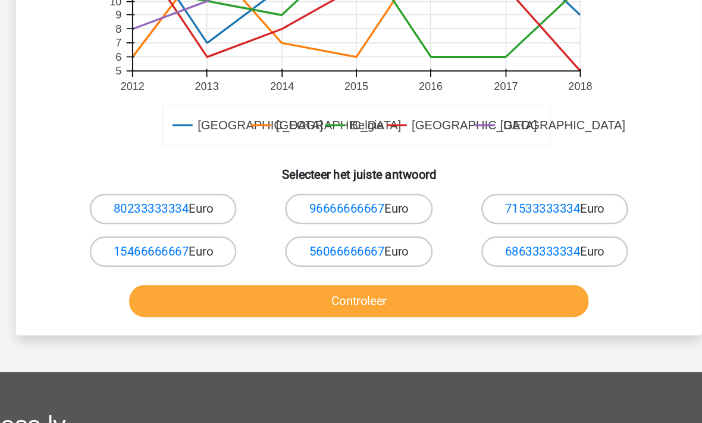
click at [473, 213] on label "71533333334 Euro" at bounding box center [504, 225] width 115 height 24
click at [504, 225] on input "71533333334 Euro" at bounding box center [508, 229] width 8 height 8
radio input "true"
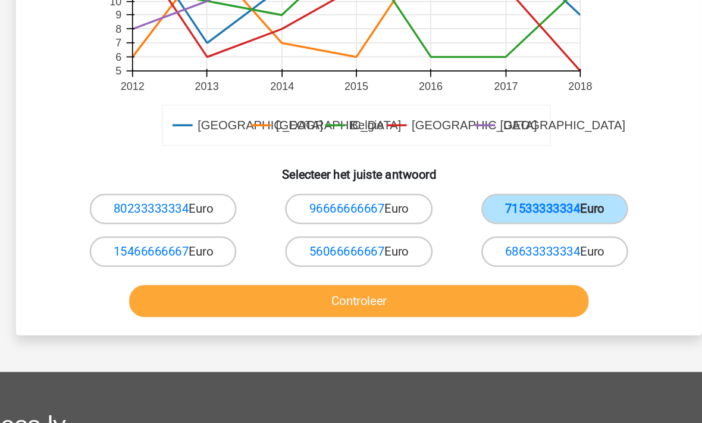
click at [286, 284] on button "Controleer" at bounding box center [351, 296] width 360 height 25
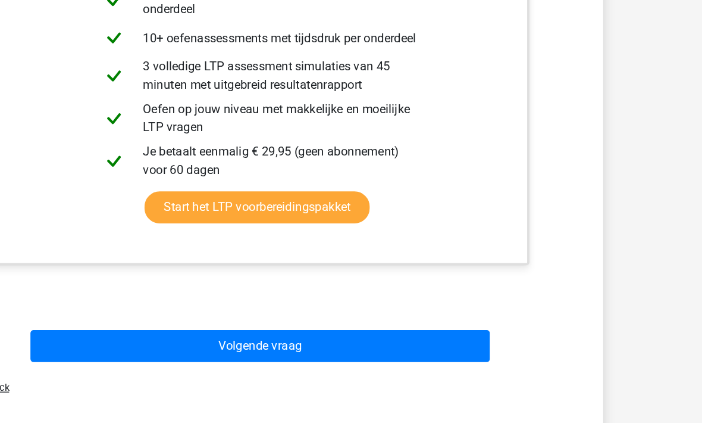
click at [180, 320] on button "Volgende vraag" at bounding box center [351, 332] width 360 height 25
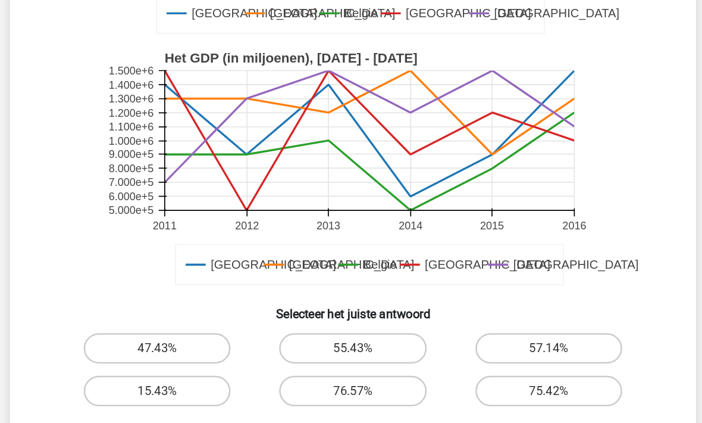
scroll to position [269, 0]
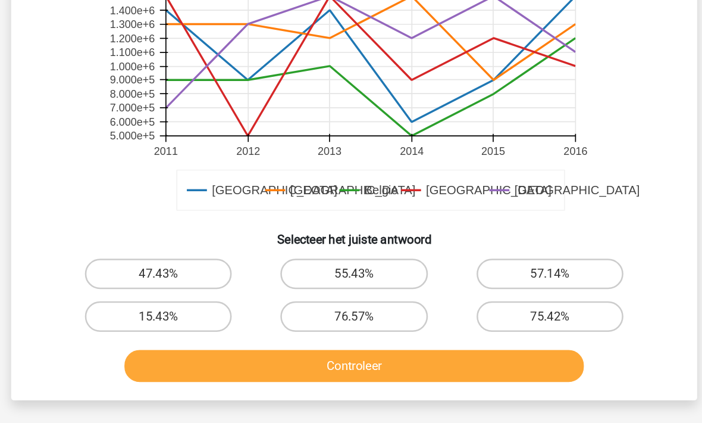
click at [315, 297] on label "76.57%" at bounding box center [350, 309] width 115 height 24
click at [351, 309] on input "76.57%" at bounding box center [355, 313] width 8 height 8
radio input "true"
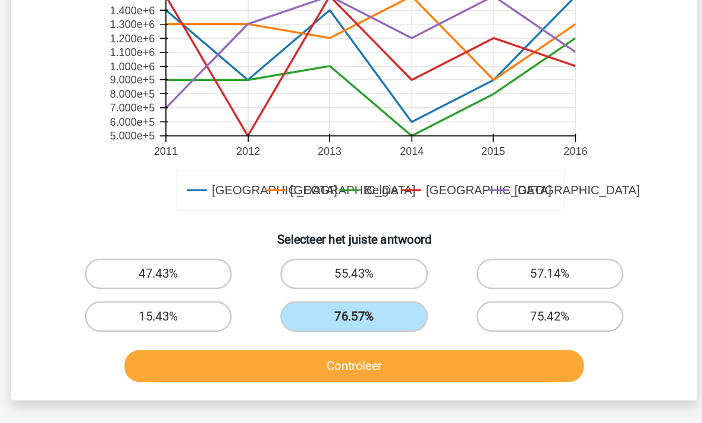
click at [305, 335] on button "Controleer" at bounding box center [351, 347] width 360 height 25
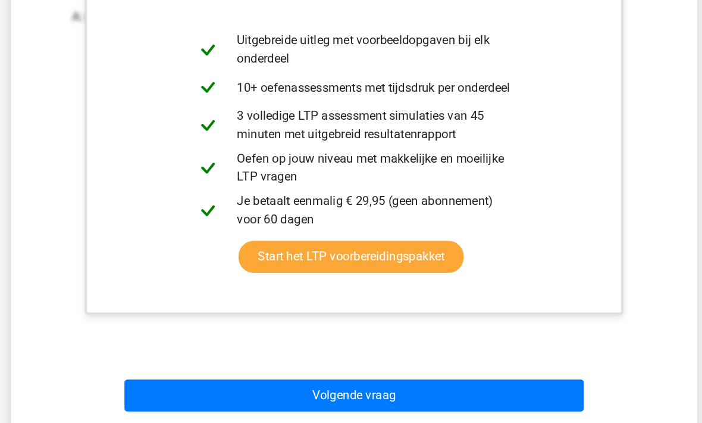
click at [227, 358] on button "Volgende vraag" at bounding box center [351, 370] width 360 height 25
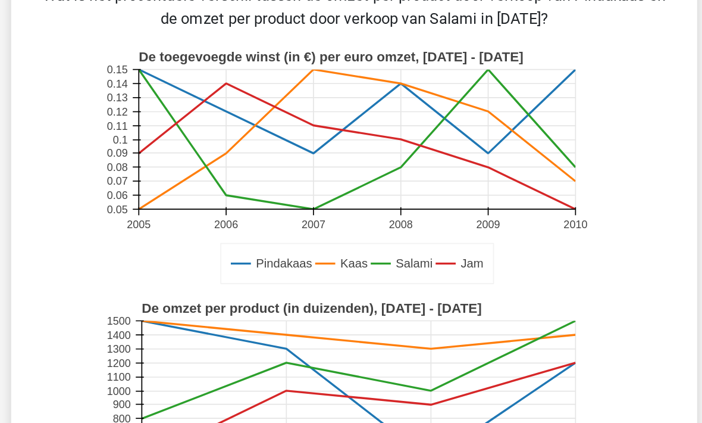
scroll to position [252, 0]
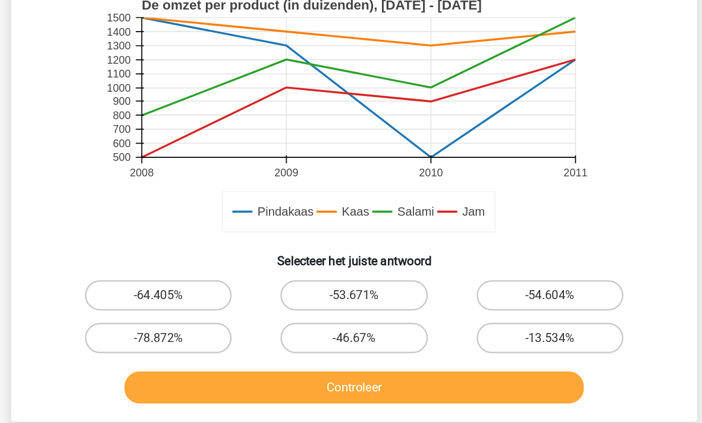
click at [314, 314] on label "-46.67%" at bounding box center [350, 326] width 115 height 24
click at [351, 326] on input "-46.67%" at bounding box center [355, 330] width 8 height 8
radio input "true"
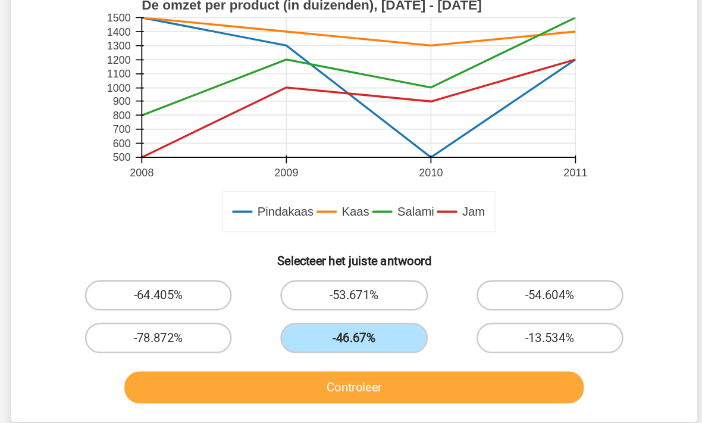
click at [276, 352] on button "Controleer" at bounding box center [351, 364] width 360 height 25
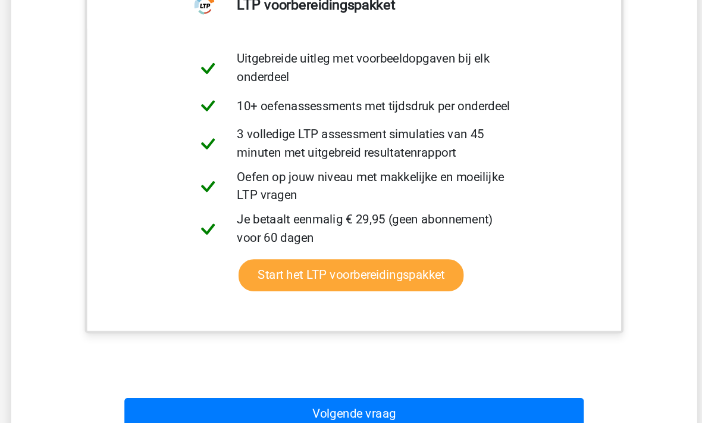
click at [192, 373] on button "Volgende vraag" at bounding box center [351, 385] width 360 height 25
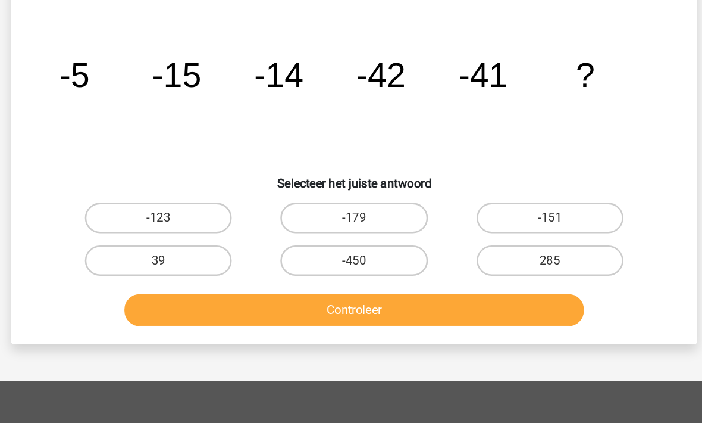
scroll to position [54, 0]
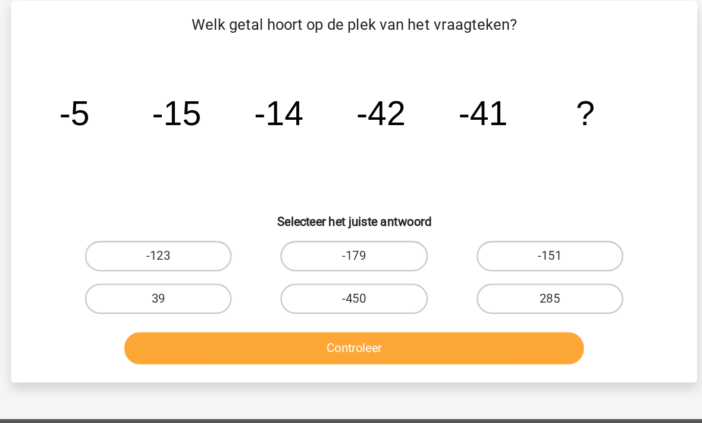
click at [140, 204] on label "-123" at bounding box center [197, 200] width 115 height 24
click at [198, 204] on input "-123" at bounding box center [202, 204] width 8 height 8
radio input "true"
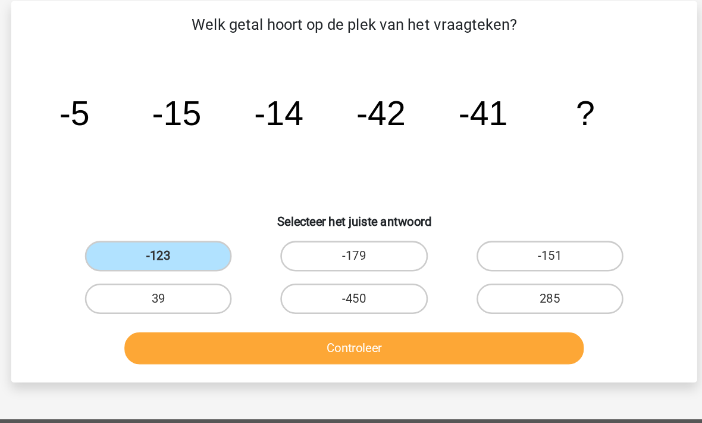
click at [176, 279] on button "Controleer" at bounding box center [351, 271] width 360 height 25
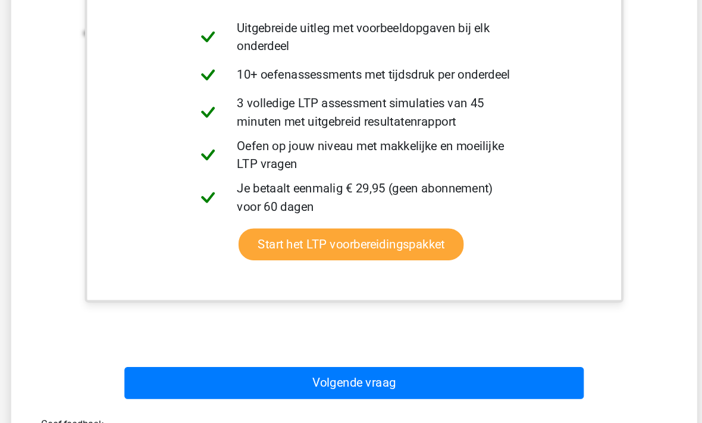
click at [171, 348] on button "Volgende vraag" at bounding box center [351, 360] width 360 height 25
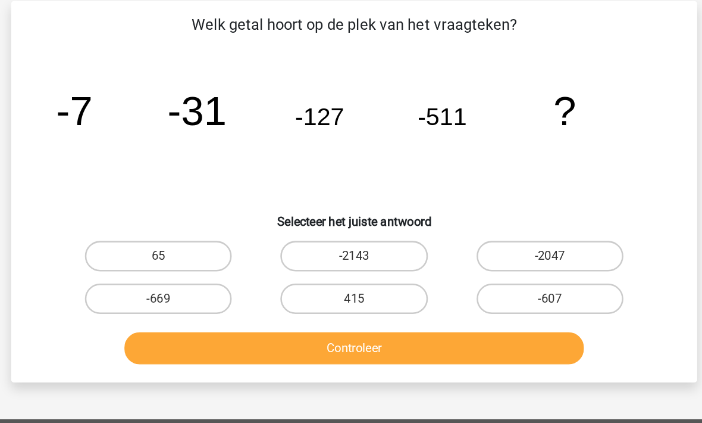
click at [198, 240] on input "-669" at bounding box center [202, 237] width 8 height 8
radio input "true"
click at [182, 270] on button "Controleer" at bounding box center [351, 271] width 360 height 25
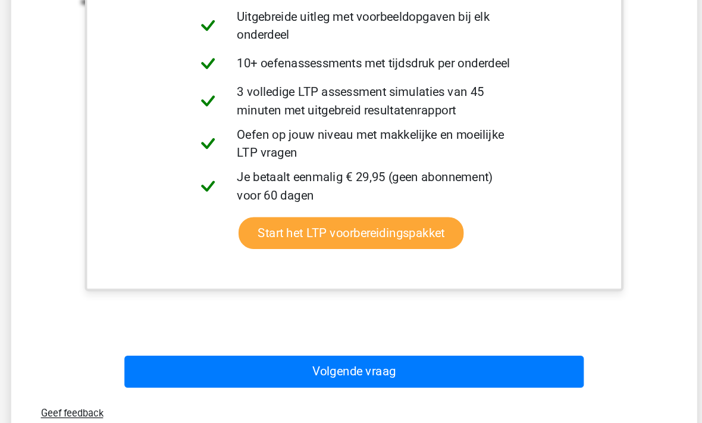
click at [171, 340] on button "Volgende vraag" at bounding box center [351, 352] width 360 height 25
